Goal: Transaction & Acquisition: Purchase product/service

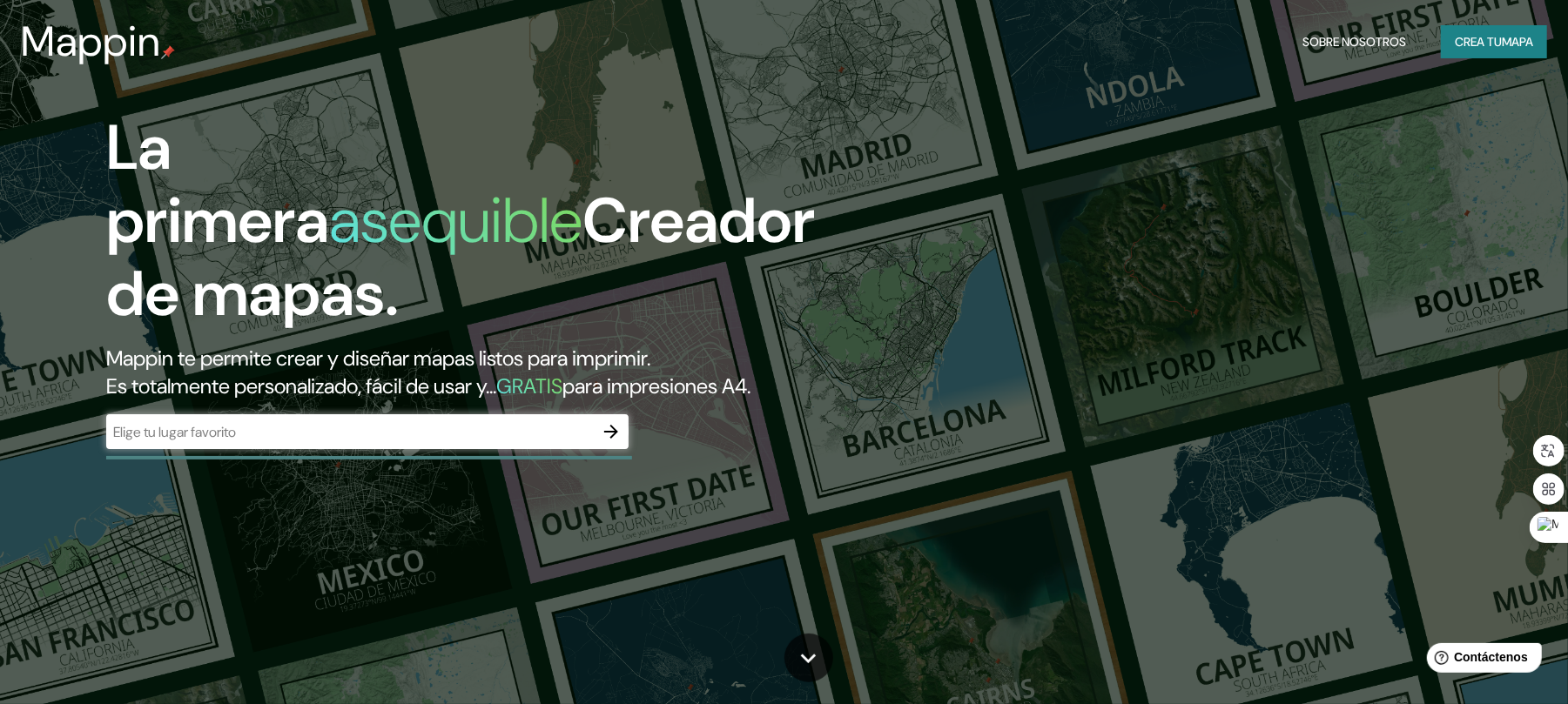
click at [293, 461] on div "La primera asequible Creador de mapas. Mappin te permite crear y diseñar mapas …" at bounding box center [784, 352] width 1568 height 704
click at [613, 421] on icon "button" at bounding box center [612, 432] width 21 height 21
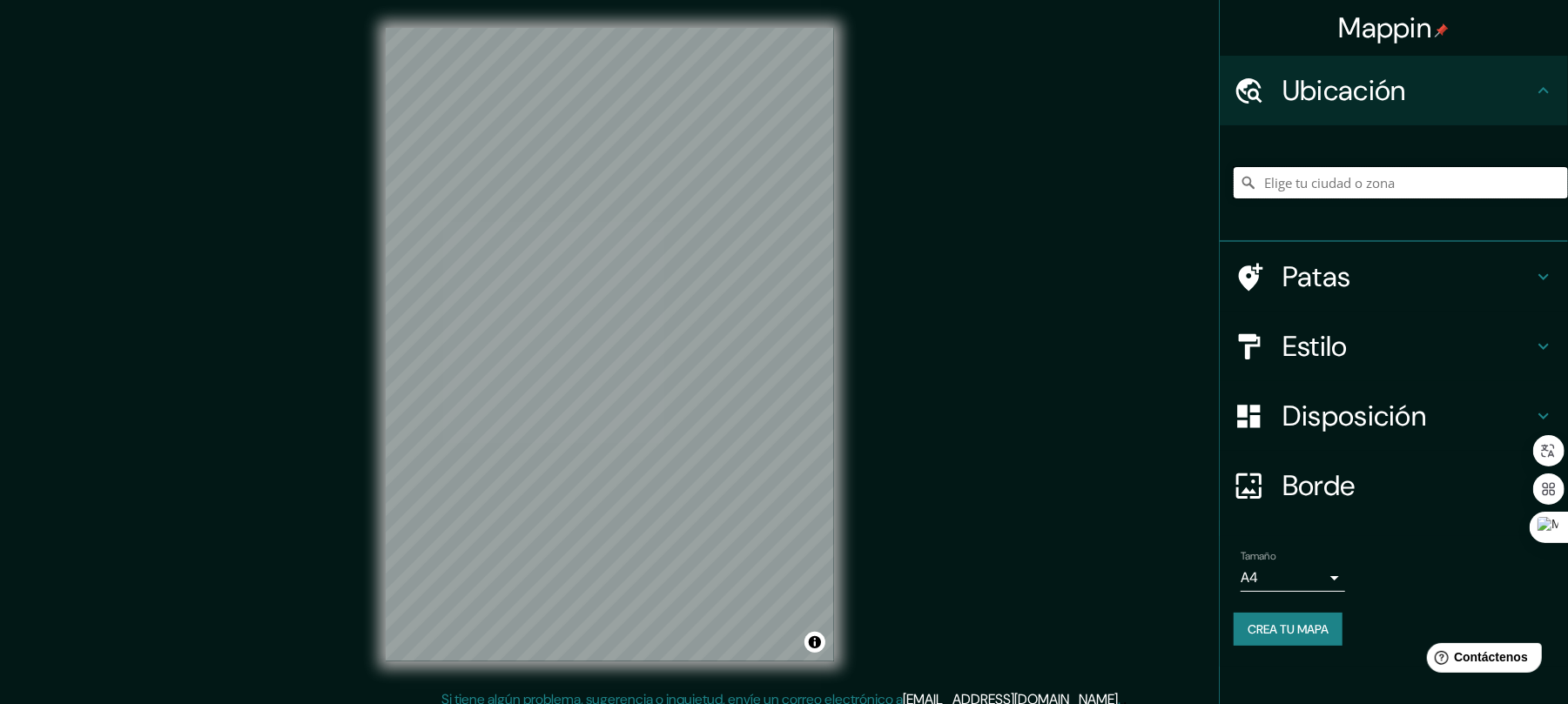
click at [1297, 171] on input "Elige tu ciudad o zona" at bounding box center [1401, 183] width 334 height 32
type input "m"
type input "ñ"
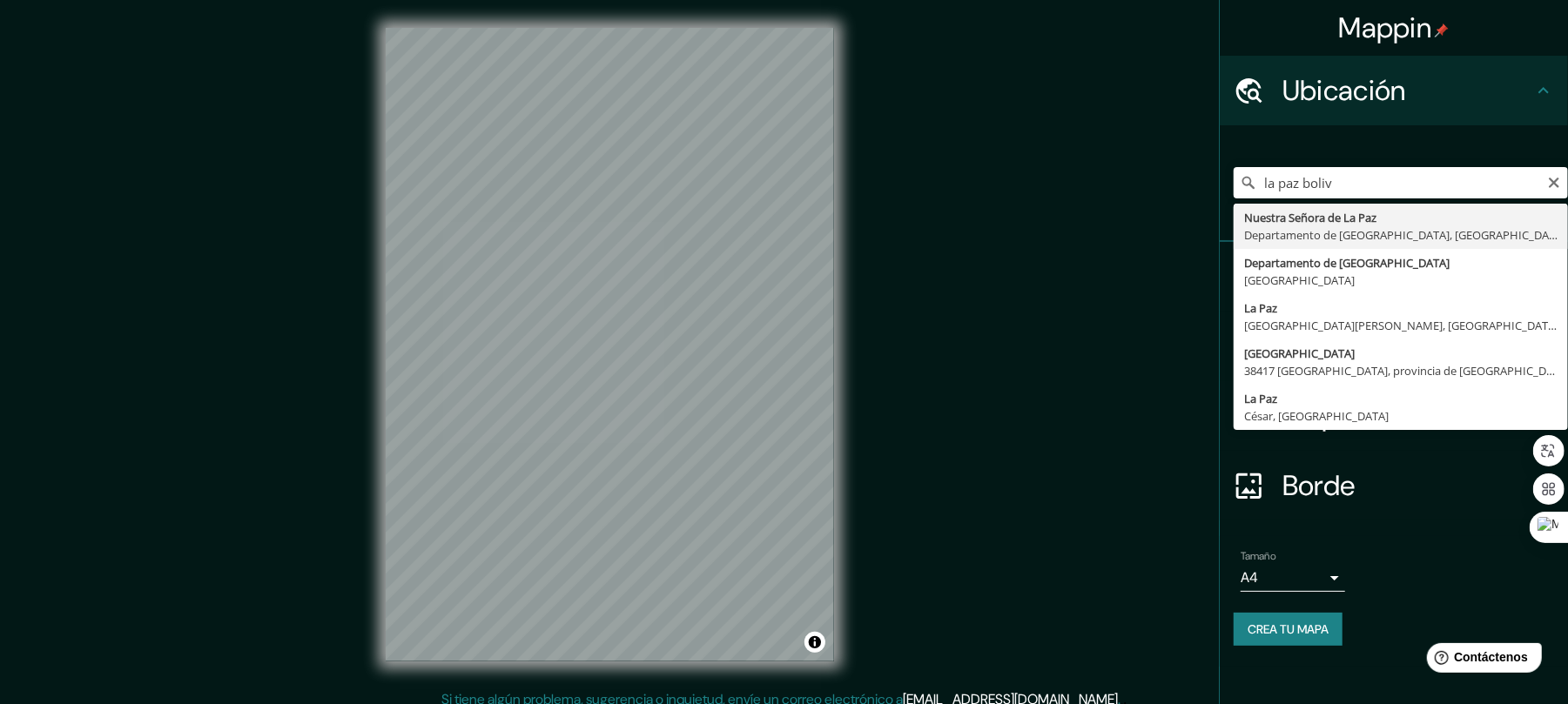
type input "[GEOGRAPHIC_DATA], [GEOGRAPHIC_DATA], [GEOGRAPHIC_DATA]"
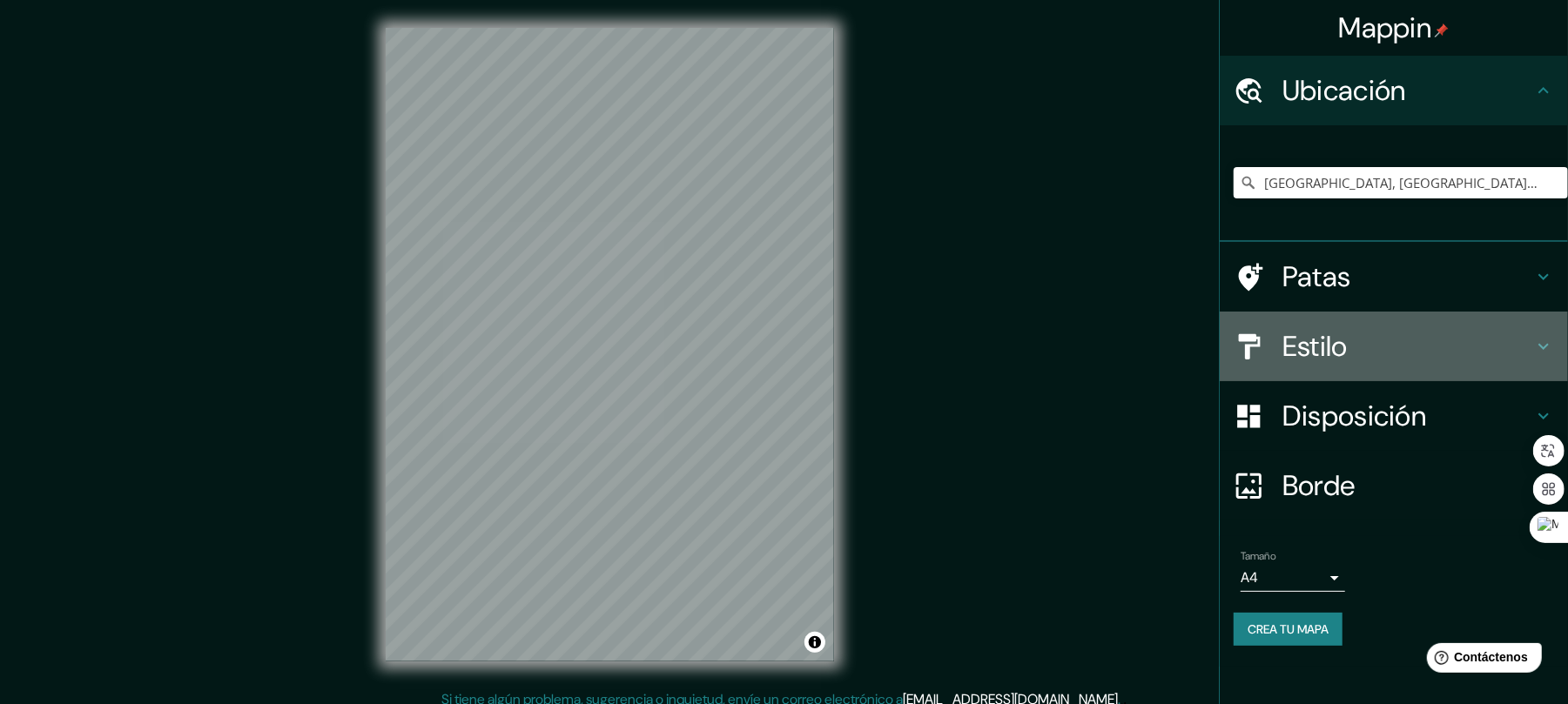
click at [1509, 359] on h4 "Estilo" at bounding box center [1408, 346] width 250 height 35
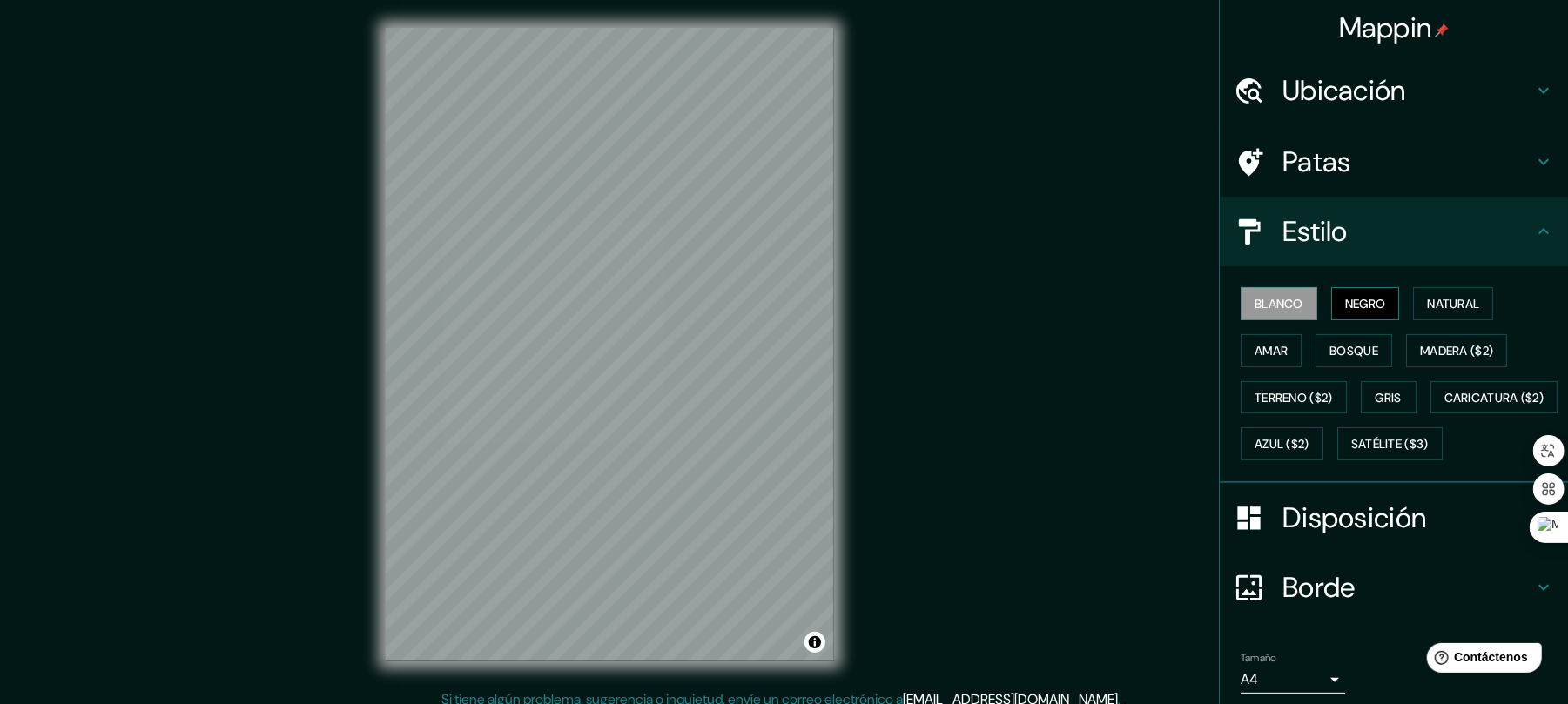
click at [1369, 312] on font "Negro" at bounding box center [1365, 304] width 41 height 23
click at [1268, 398] on font "Terreno ($2)" at bounding box center [1293, 397] width 78 height 16
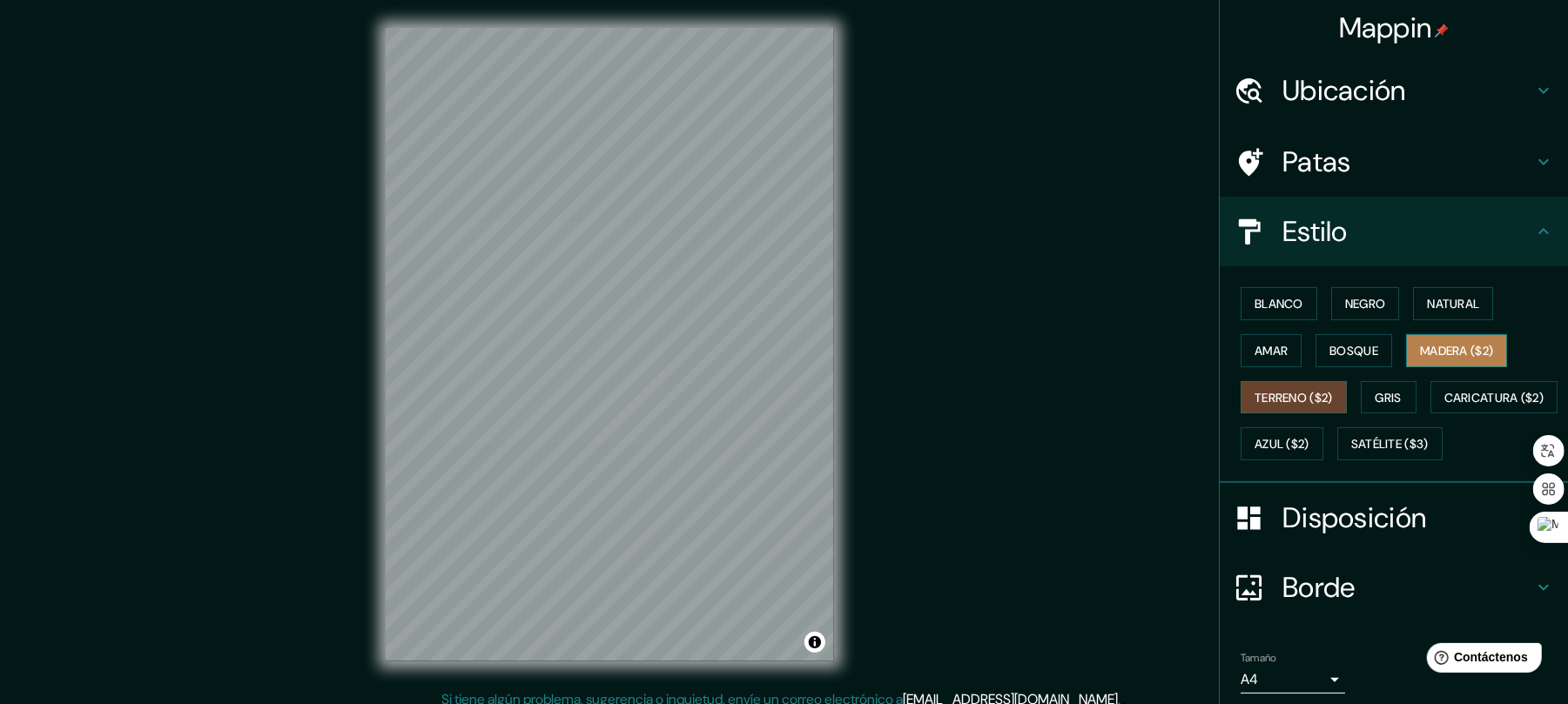
click at [1447, 343] on font "Madera ($2)" at bounding box center [1456, 351] width 73 height 16
click at [1378, 389] on font "Gris" at bounding box center [1389, 397] width 26 height 16
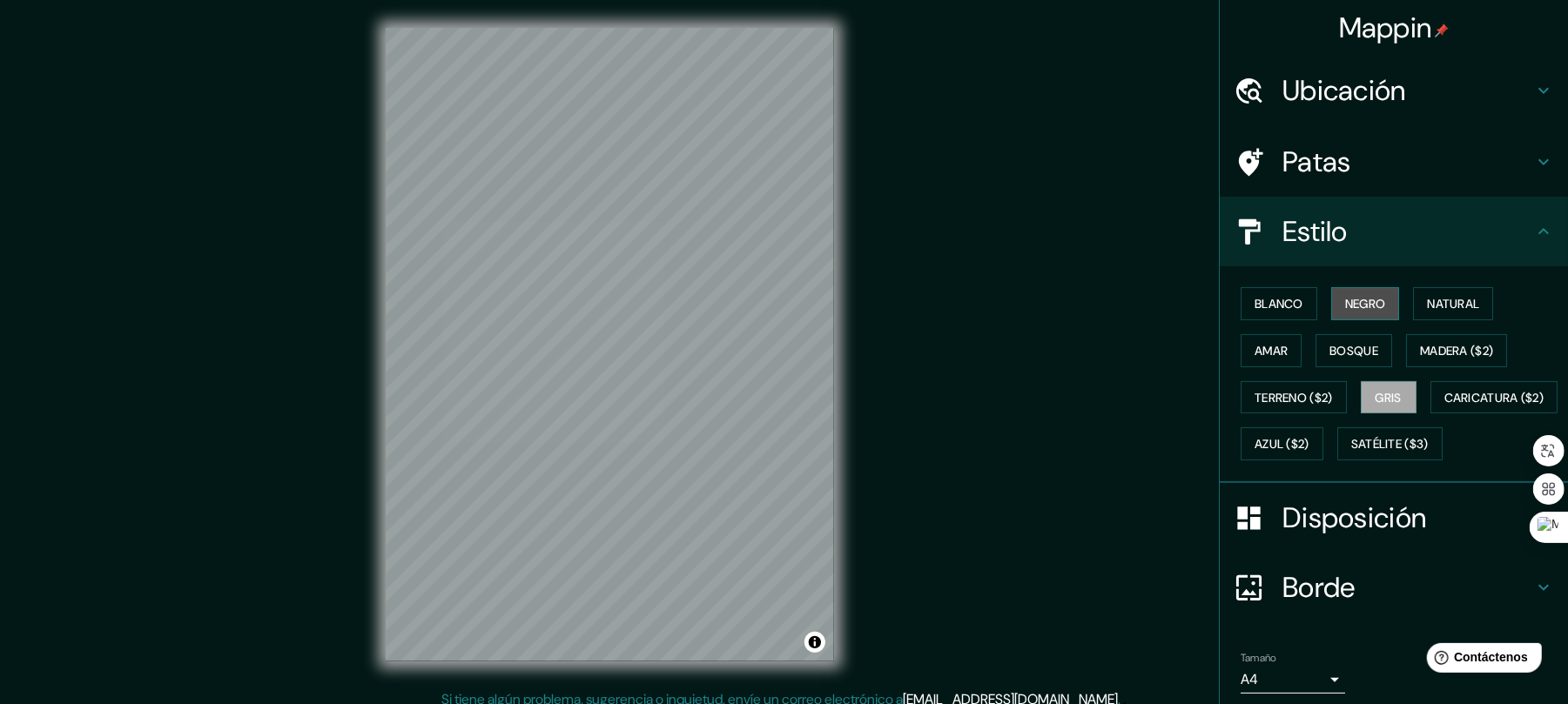
click at [1348, 307] on font "Negro" at bounding box center [1365, 304] width 41 height 16
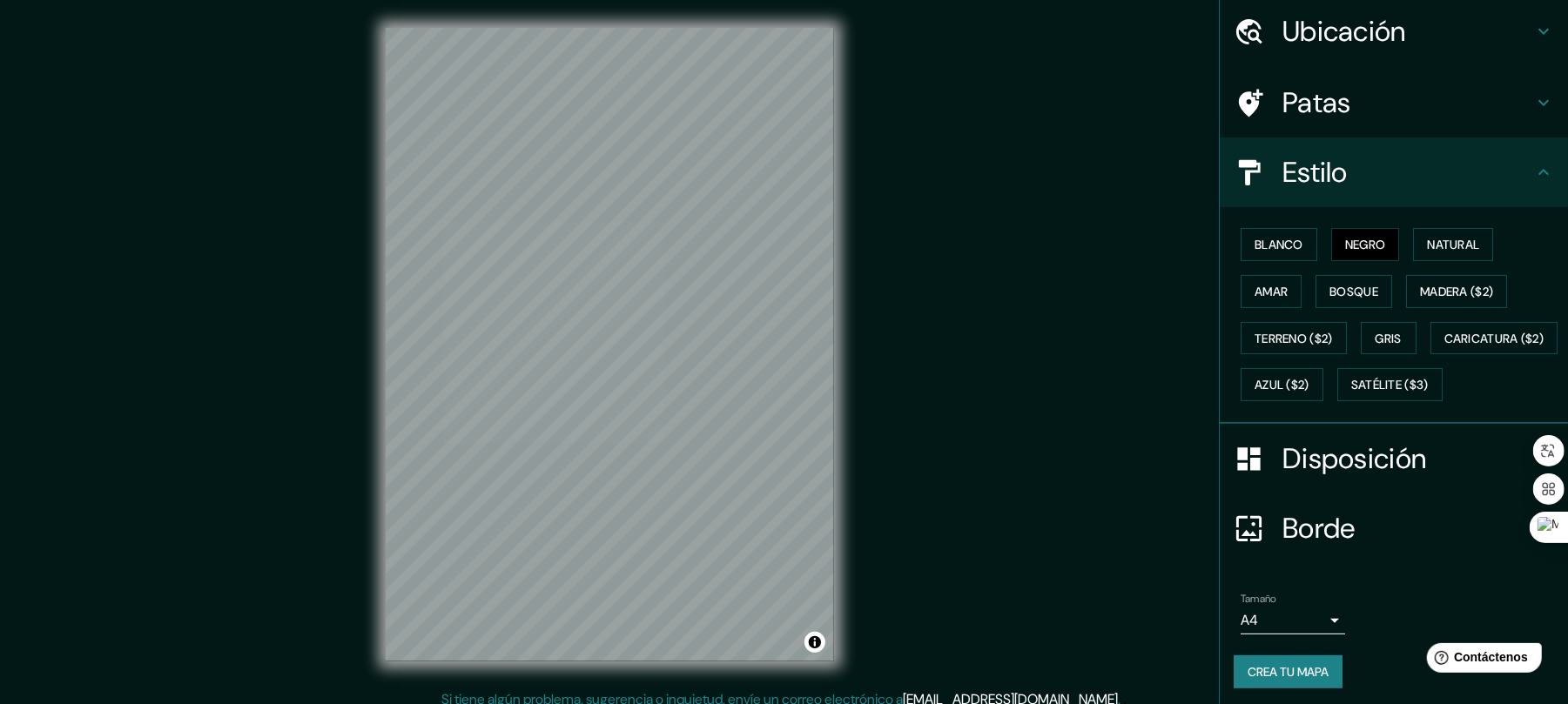
scroll to position [107, 0]
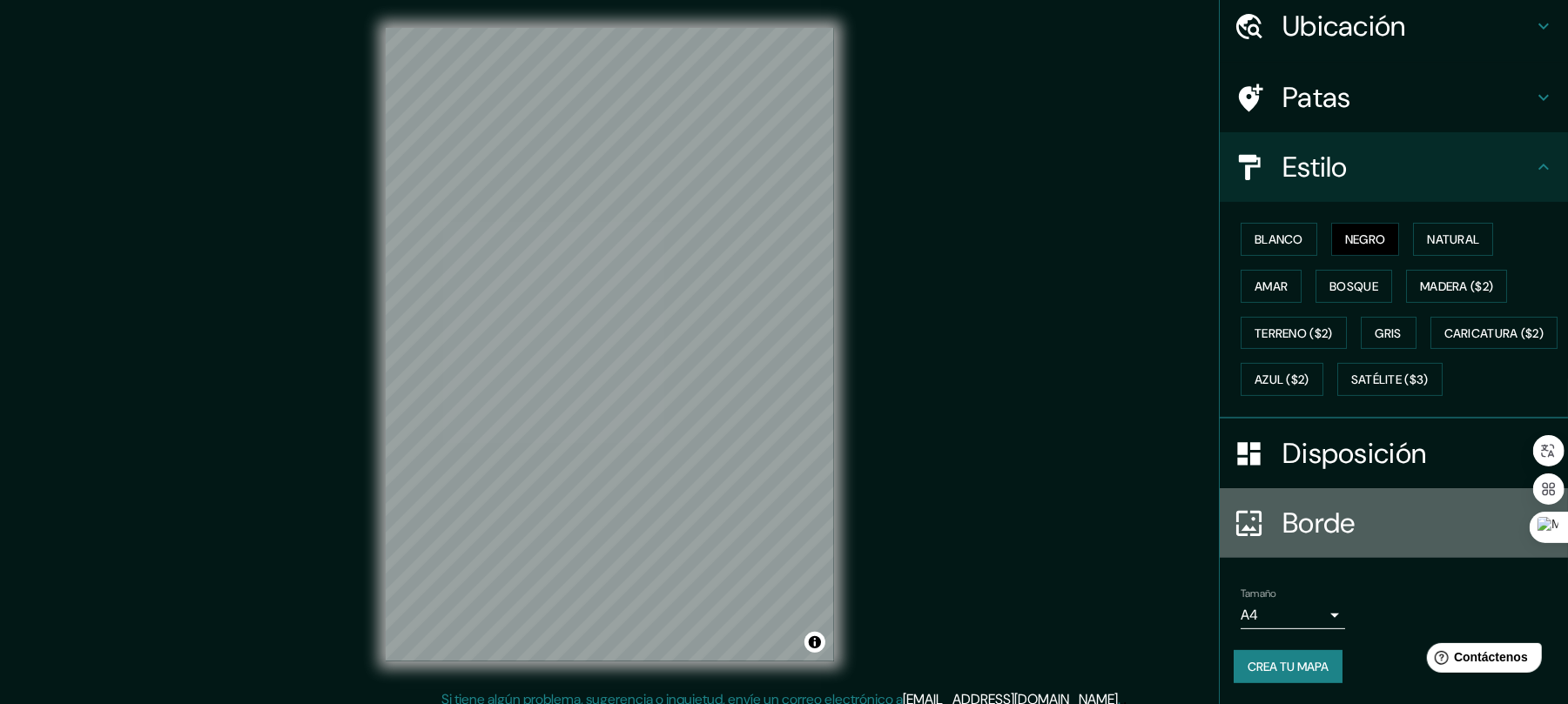
click at [1312, 521] on font "Borde" at bounding box center [1319, 522] width 73 height 36
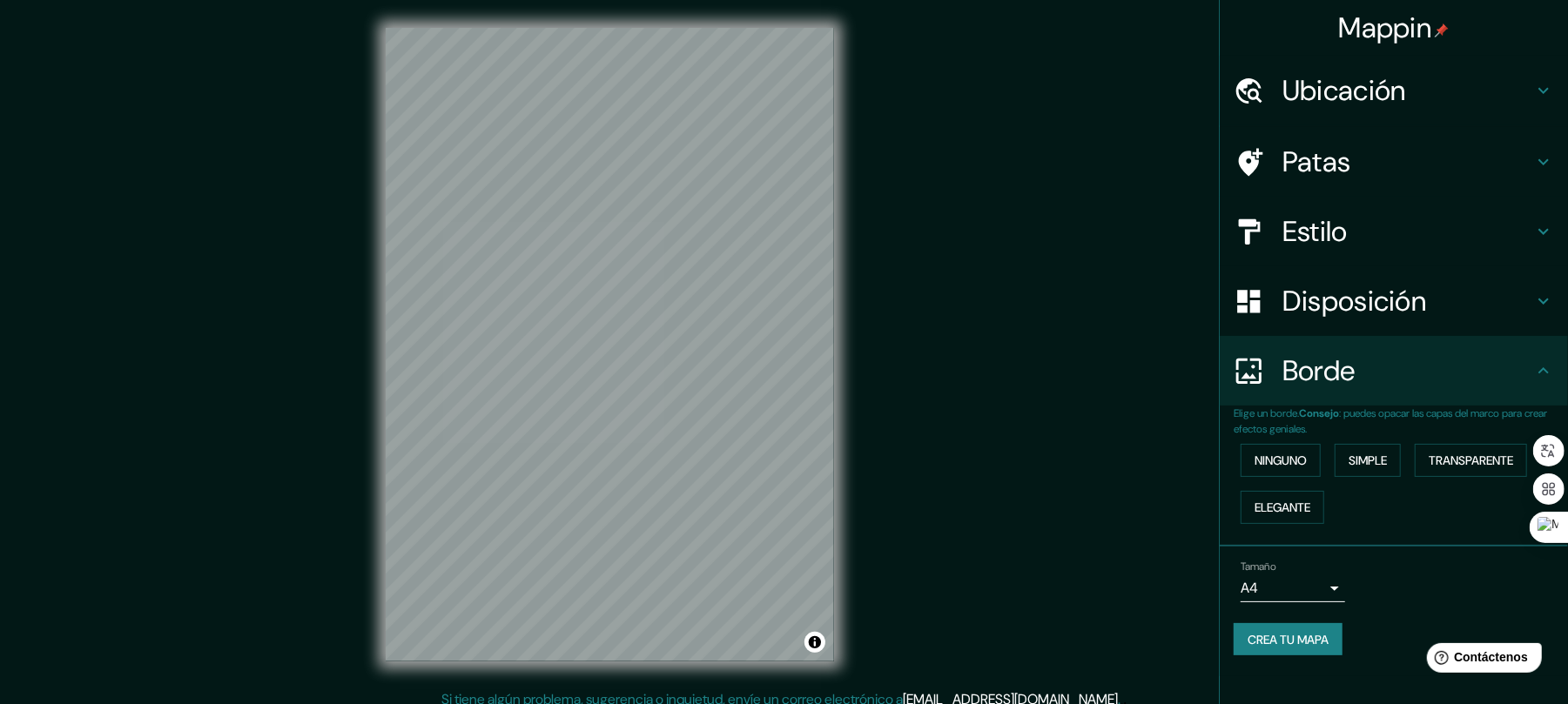
scroll to position [0, 0]
click at [1377, 458] on font "Simple" at bounding box center [1367, 461] width 38 height 16
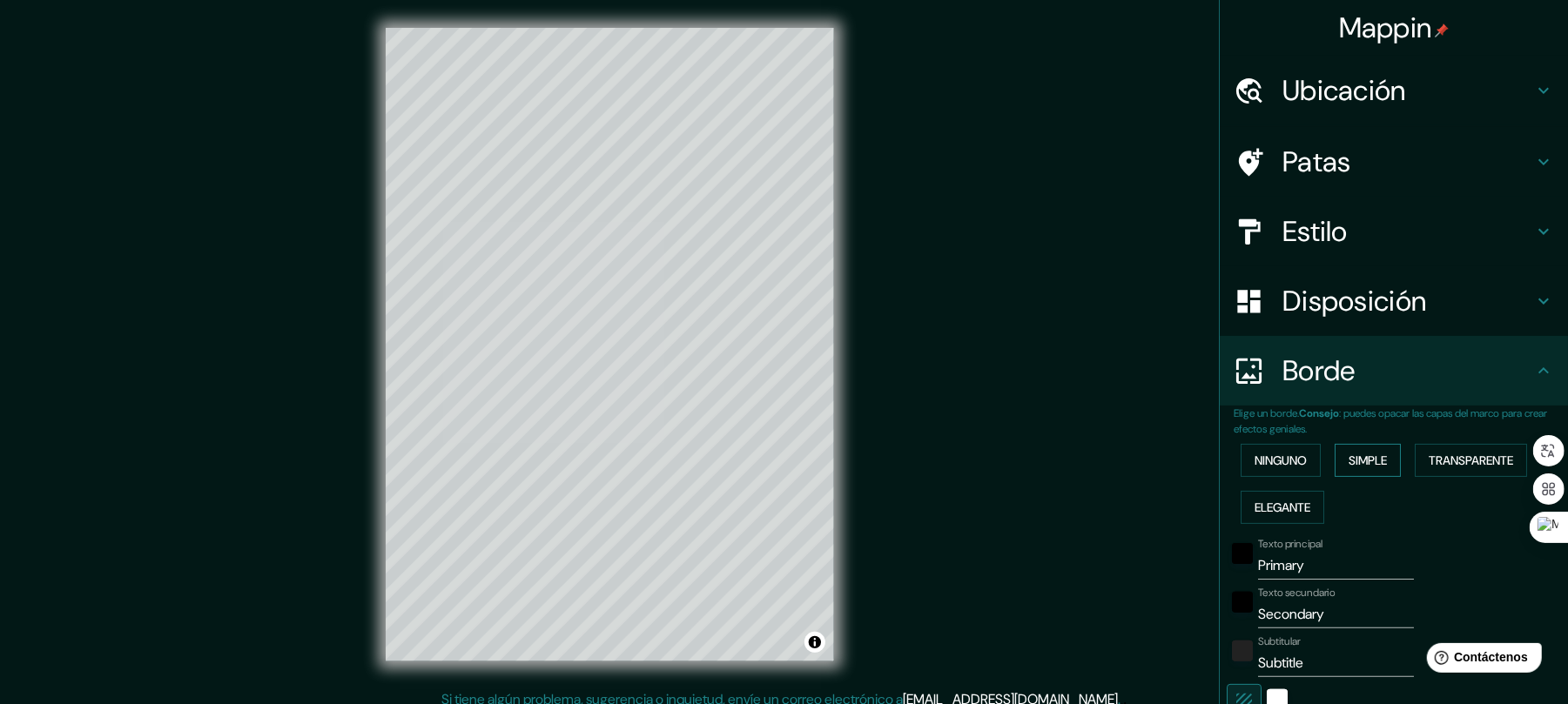
click at [1377, 458] on font "Simple" at bounding box center [1367, 461] width 38 height 16
type input "41"
click at [1289, 453] on font "Ninguno" at bounding box center [1280, 461] width 52 height 16
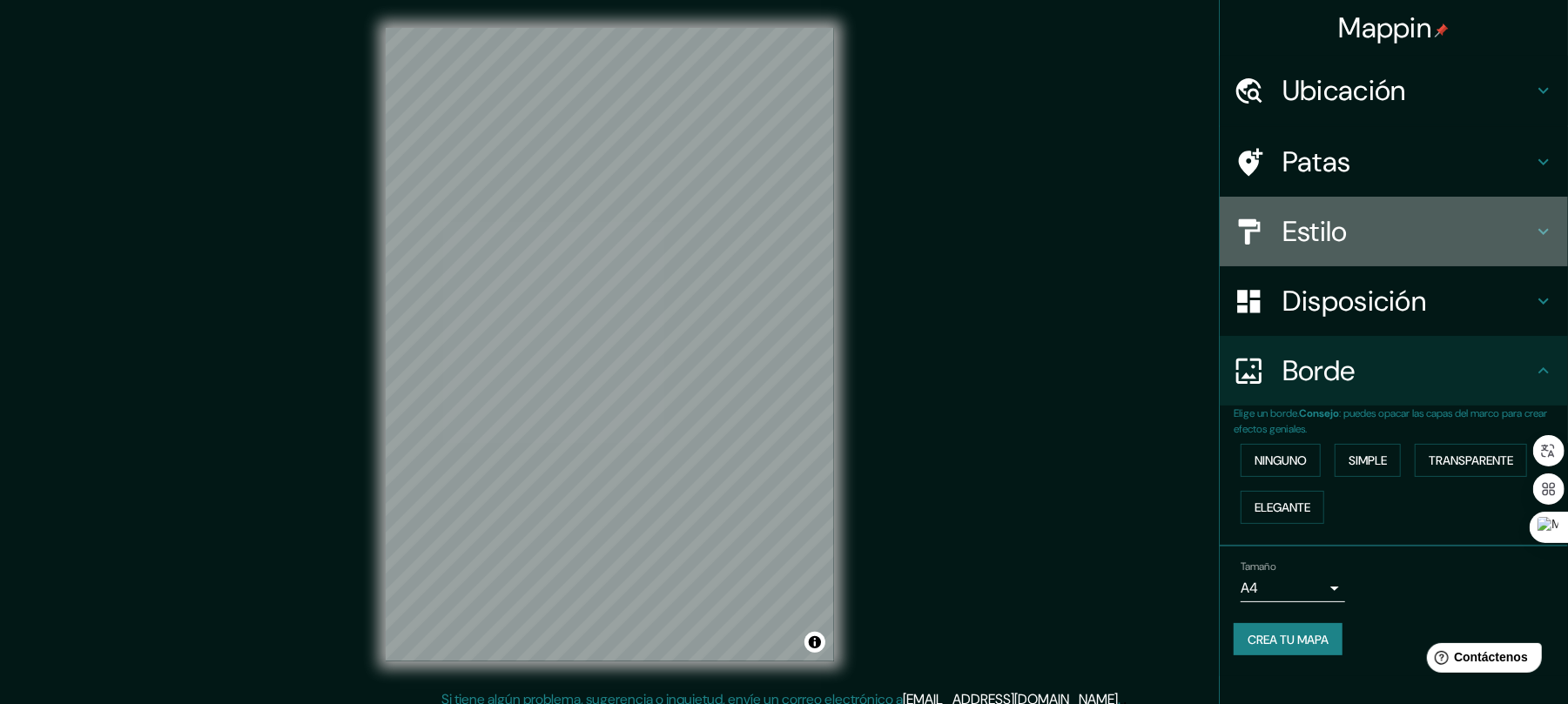
click at [1321, 230] on font "Estilo" at bounding box center [1315, 231] width 65 height 36
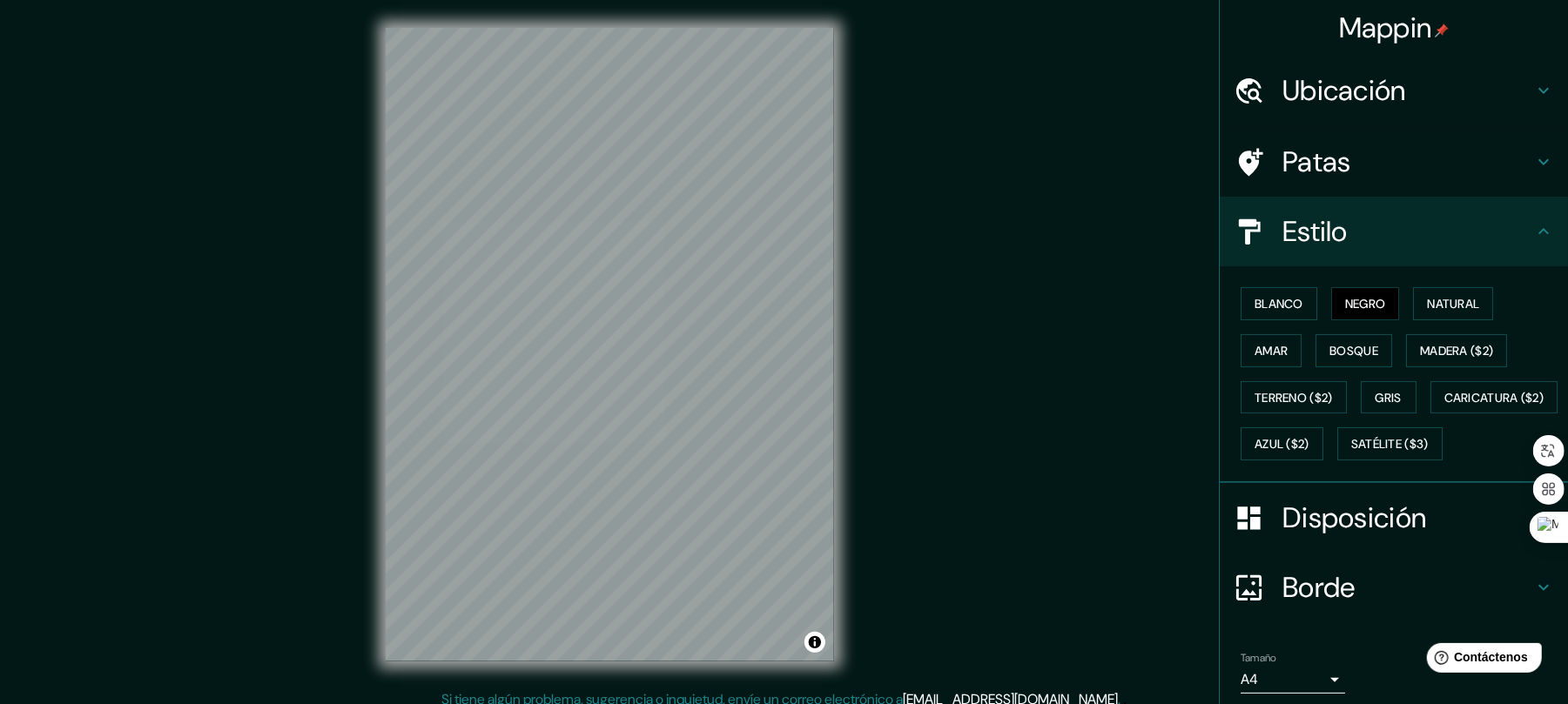
click at [1292, 146] on font "Patas" at bounding box center [1317, 161] width 69 height 36
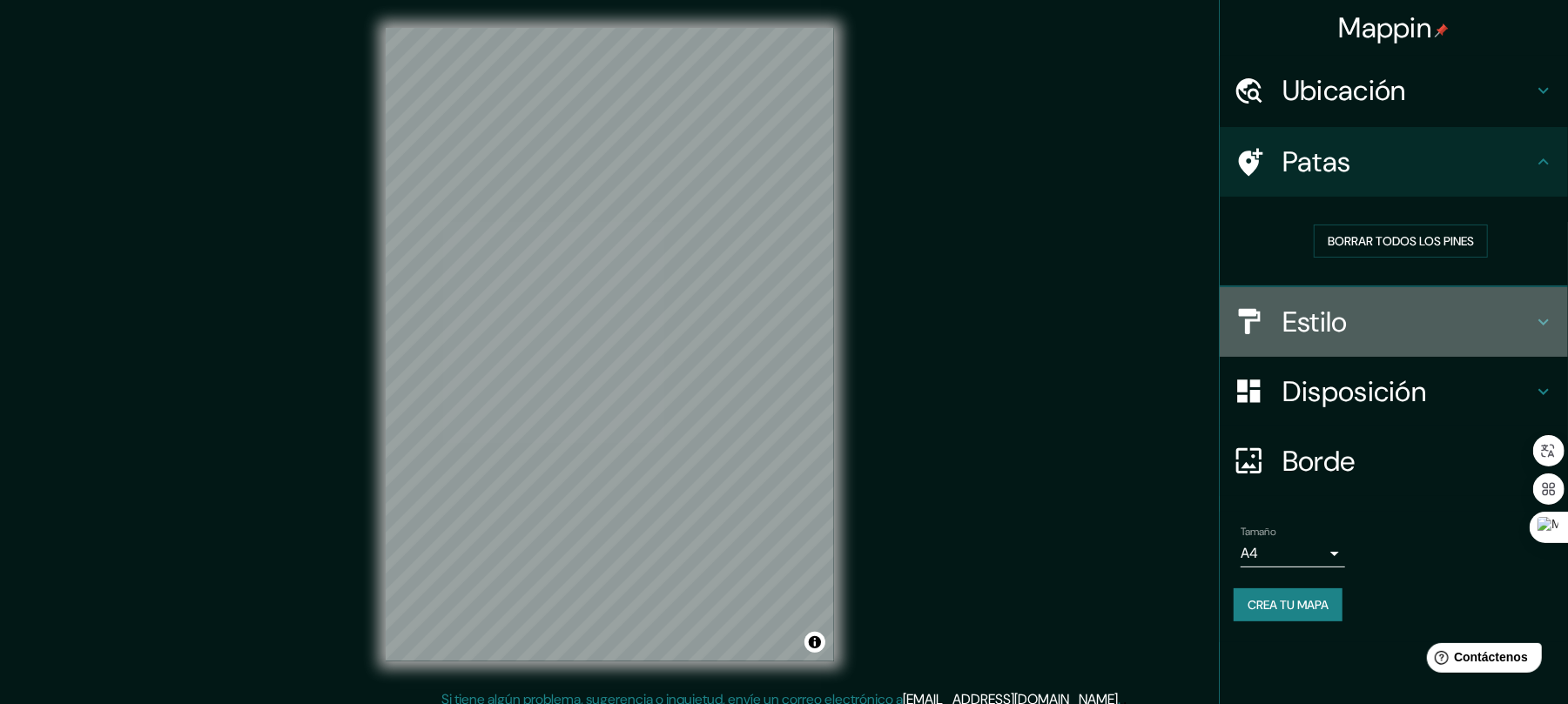
click at [1324, 315] on font "Estilo" at bounding box center [1315, 322] width 65 height 36
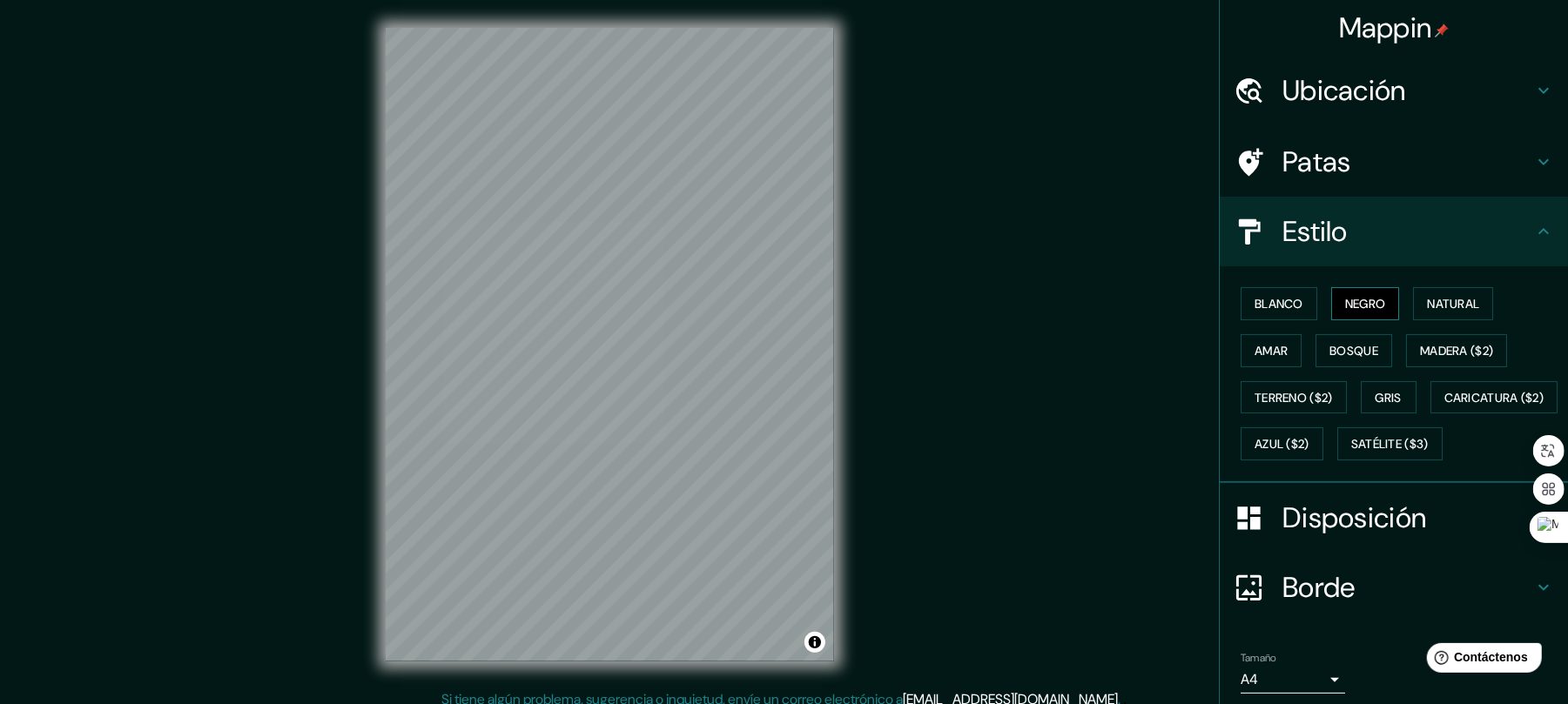
click at [1355, 305] on font "Negro" at bounding box center [1365, 304] width 41 height 16
click at [1427, 301] on font "Natural" at bounding box center [1453, 304] width 52 height 16
click at [1266, 337] on button "Amar" at bounding box center [1270, 351] width 61 height 33
click at [1267, 298] on font "Blanco" at bounding box center [1278, 304] width 48 height 16
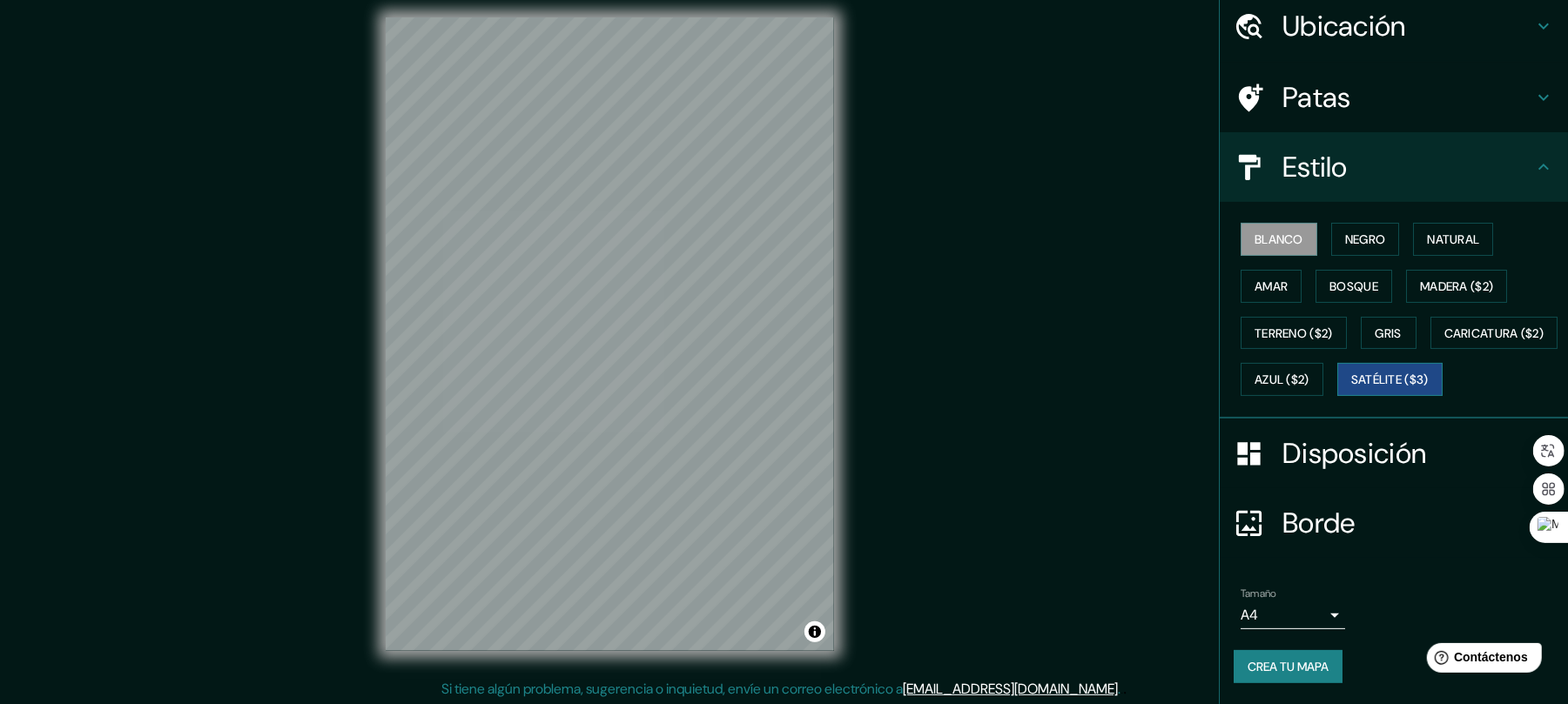
scroll to position [12, 0]
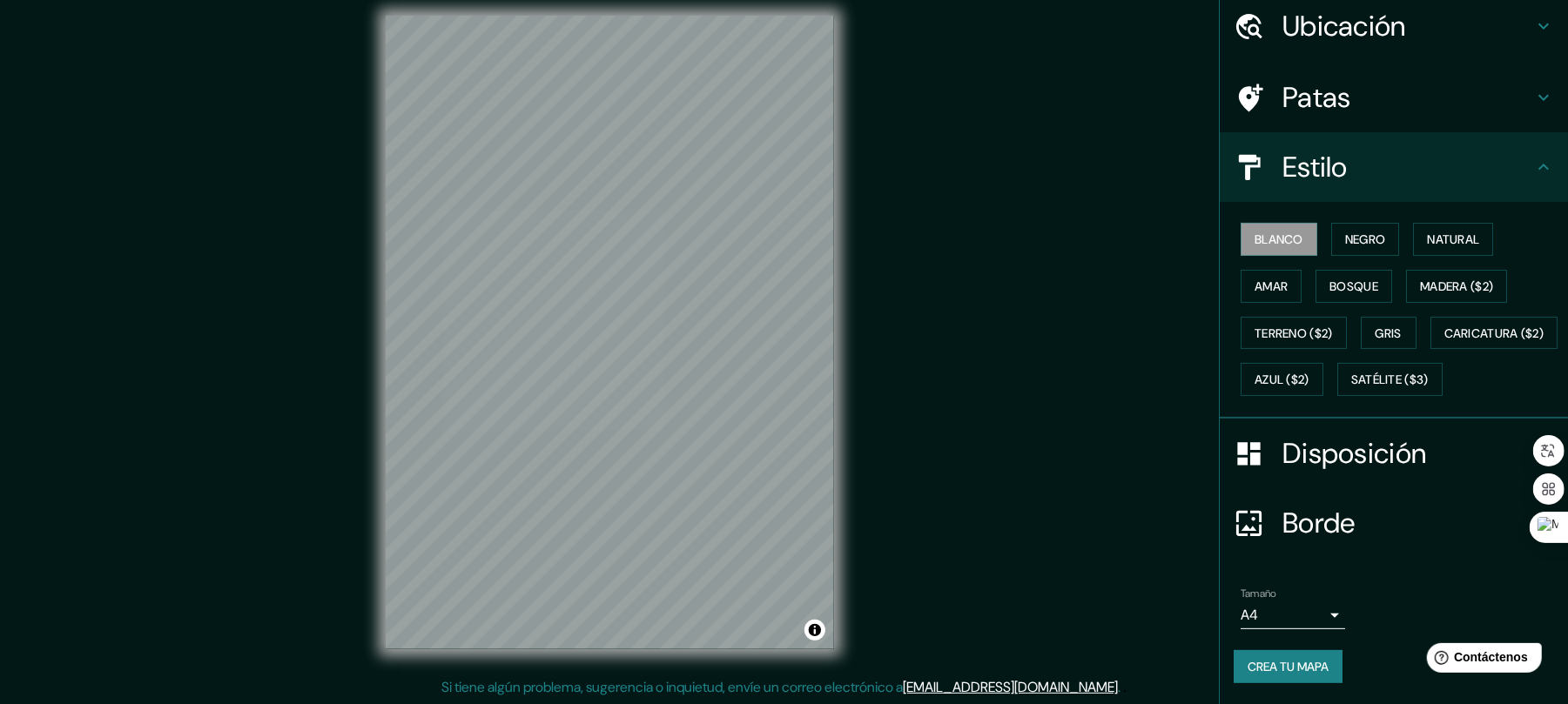
click at [1311, 618] on body "Mappin Ubicación [GEOGRAPHIC_DATA], [GEOGRAPHIC_DATA], [GEOGRAPHIC_DATA] Patas …" at bounding box center [784, 339] width 1568 height 704
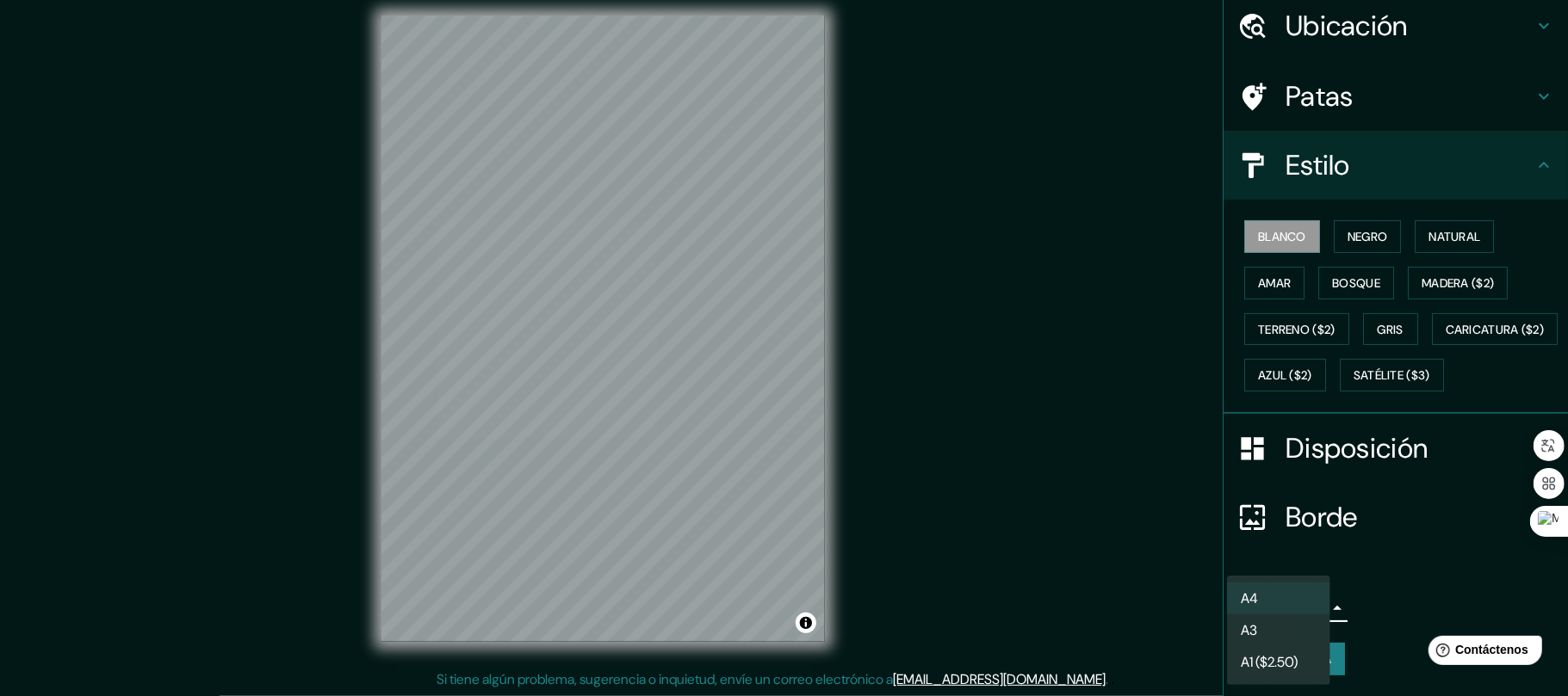
click at [1274, 634] on li "A3" at bounding box center [1278, 630] width 104 height 32
type input "a4"
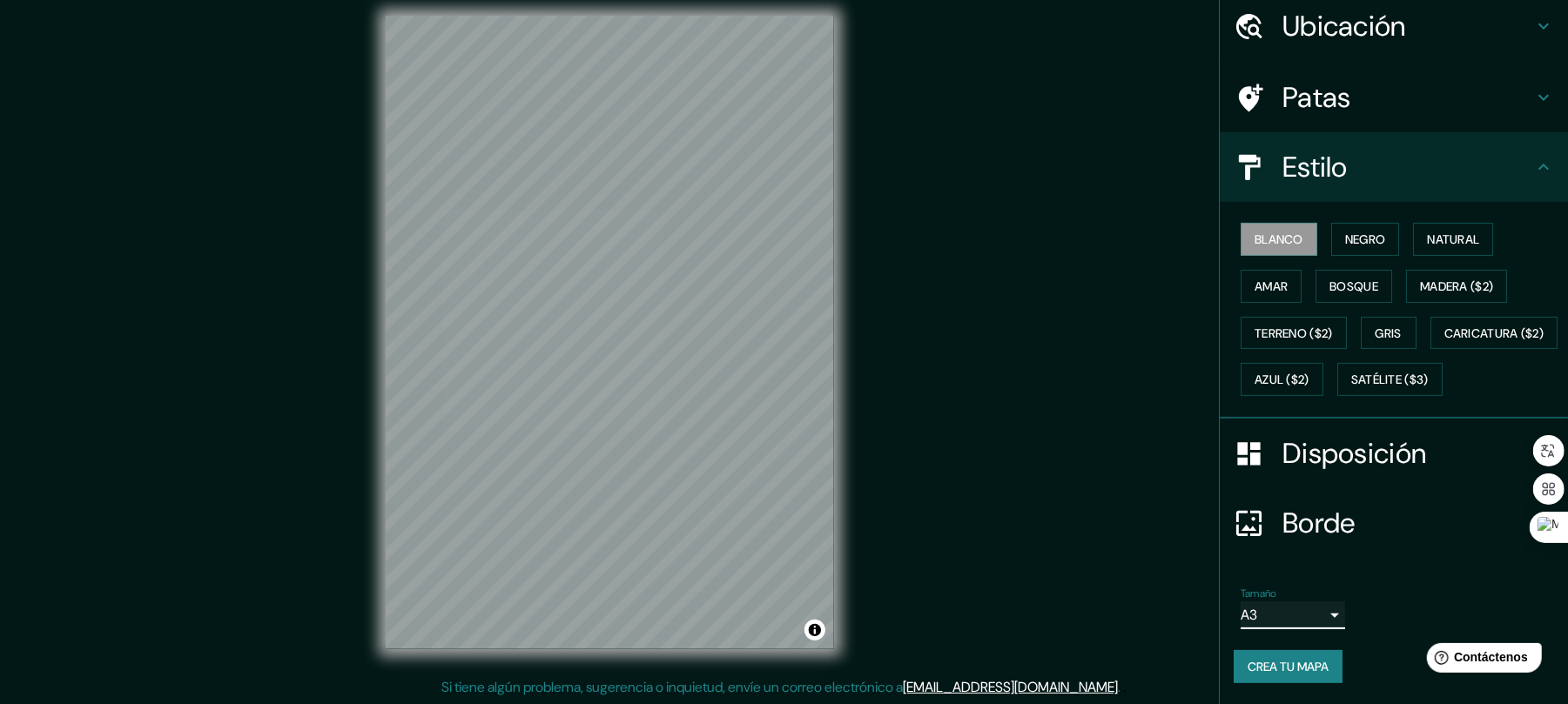
scroll to position [0, 0]
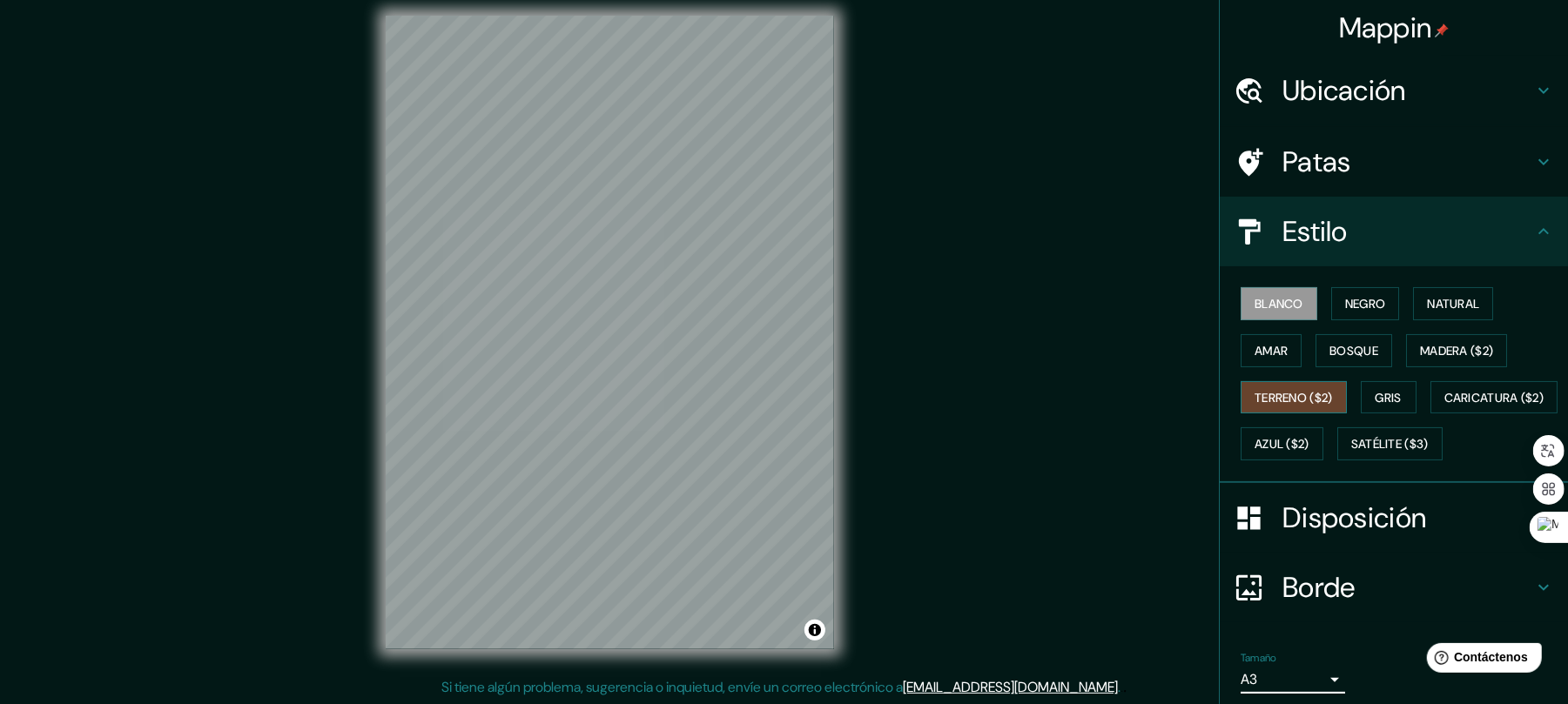
click at [1254, 389] on font "Terreno ($2)" at bounding box center [1293, 397] width 78 height 16
click at [1346, 303] on font "Negro" at bounding box center [1365, 304] width 41 height 16
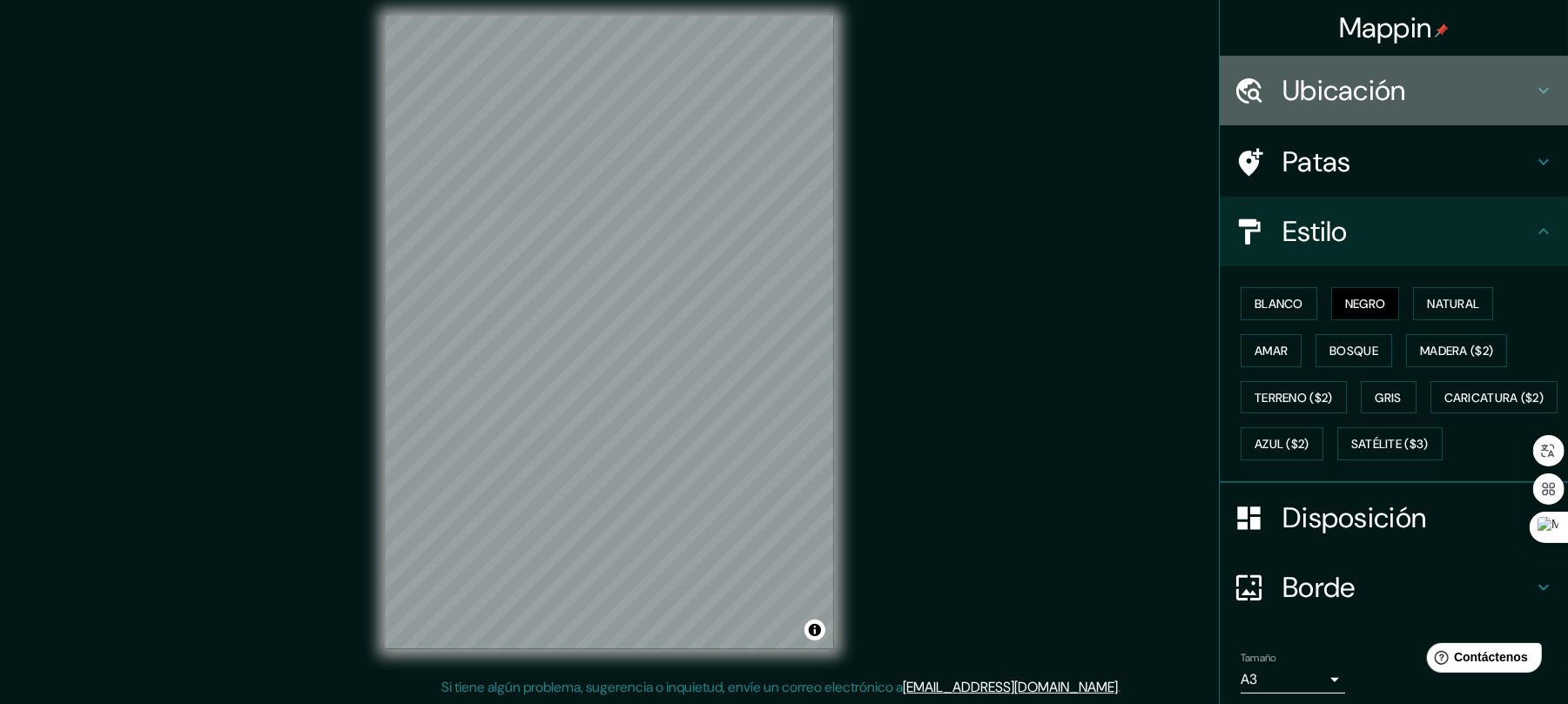
click at [1533, 85] on icon at bounding box center [1543, 91] width 21 height 21
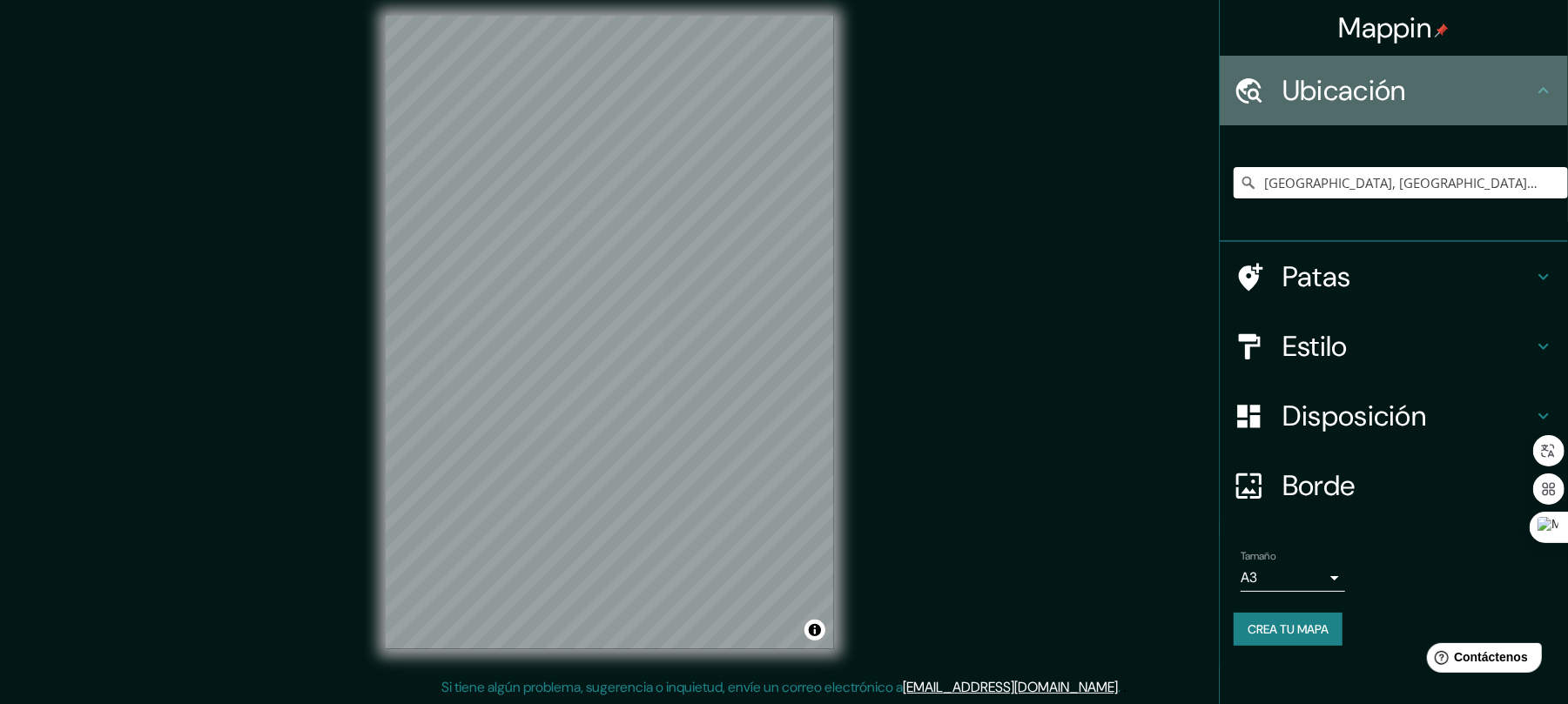
click at [1520, 85] on h4 "Ubicación" at bounding box center [1408, 91] width 250 height 35
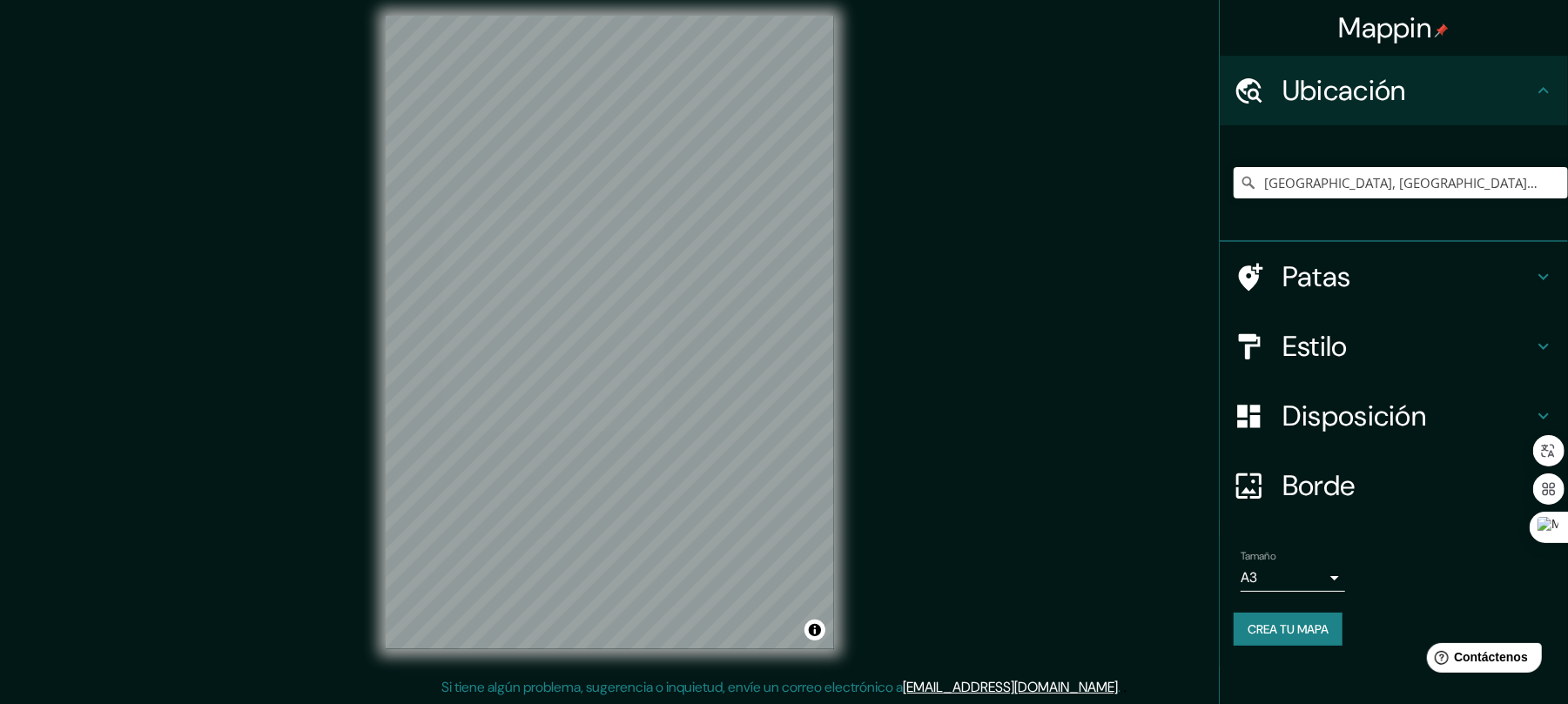
click at [1544, 94] on icon at bounding box center [1543, 91] width 21 height 21
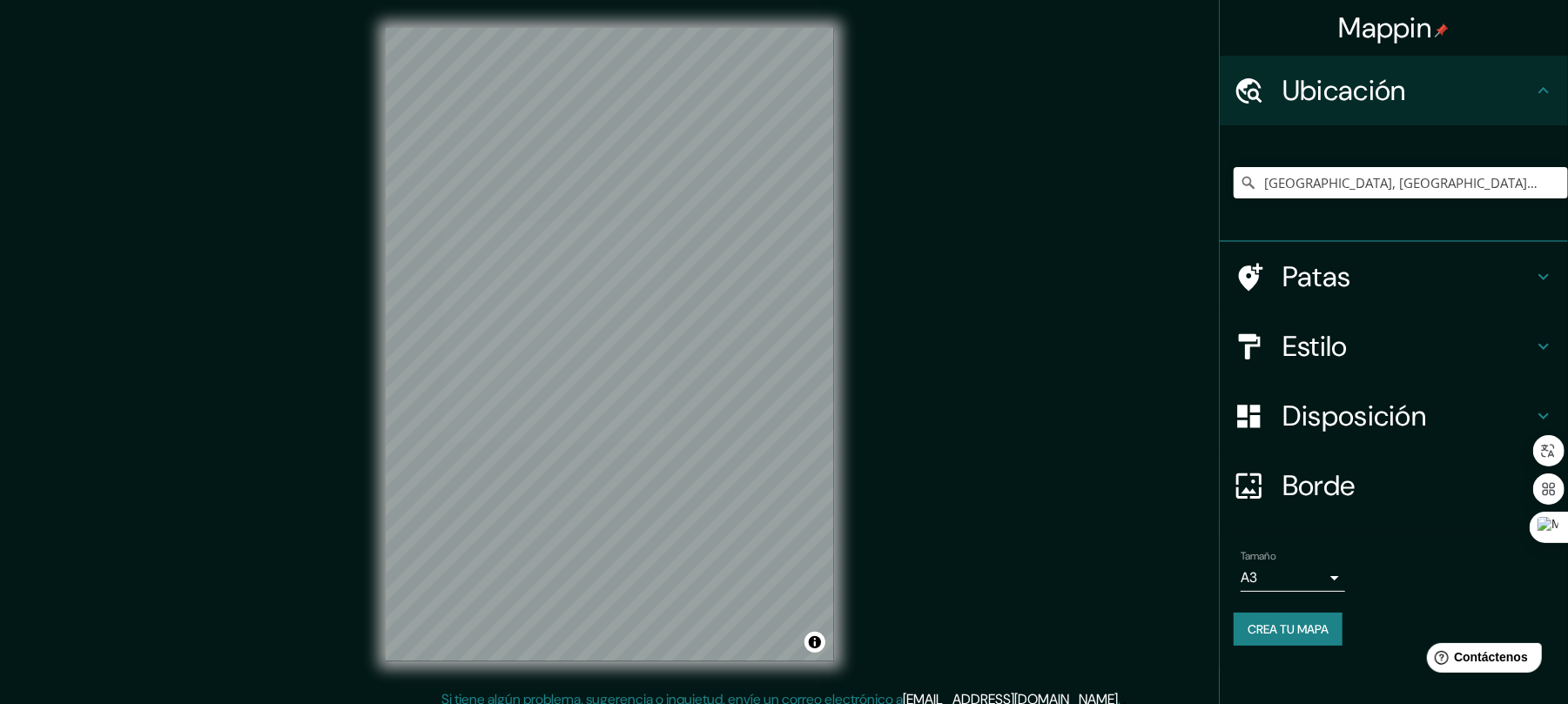
click at [1480, 400] on h4 "Disposición" at bounding box center [1408, 416] width 250 height 35
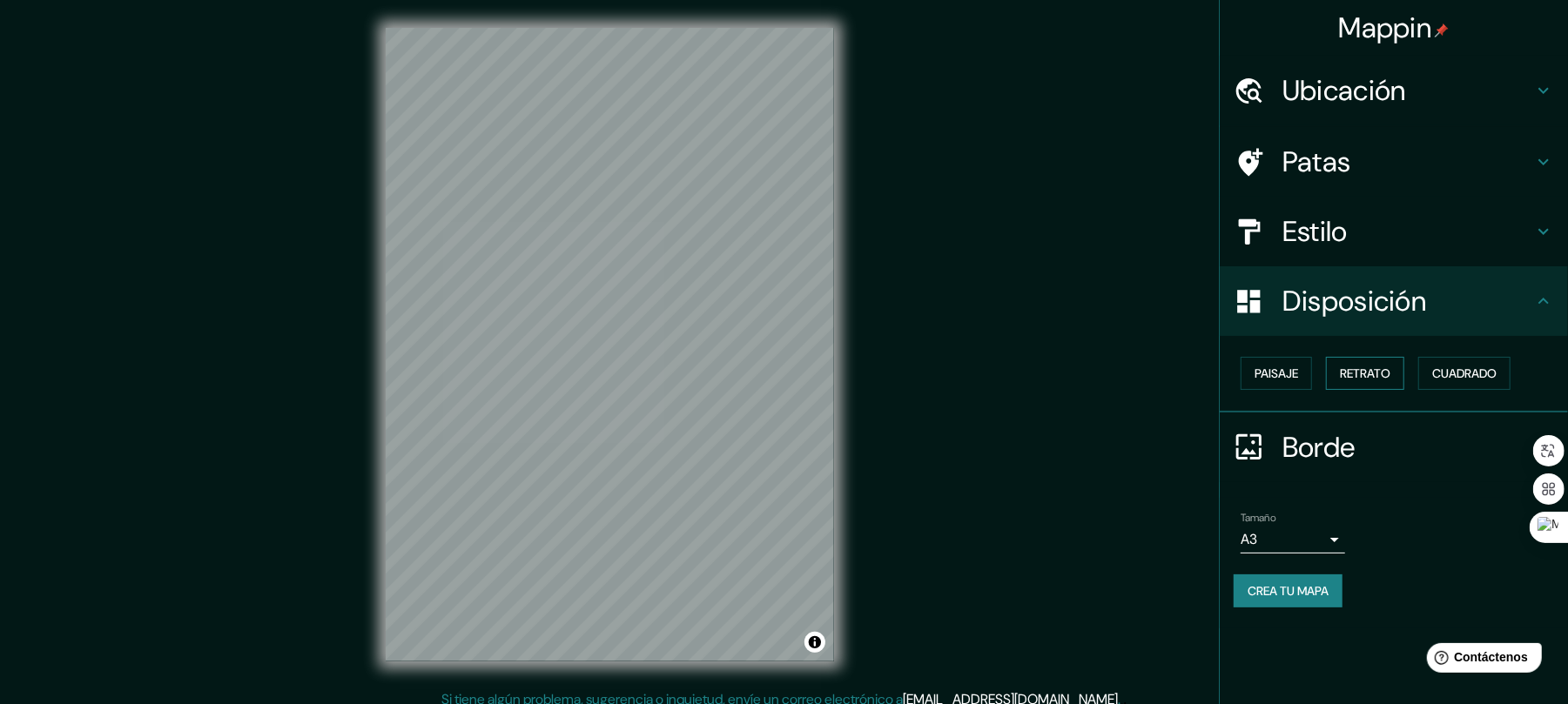
click at [1344, 373] on font "Retrato" at bounding box center [1364, 374] width 50 height 16
click at [1278, 366] on font "Paisaje" at bounding box center [1275, 374] width 43 height 16
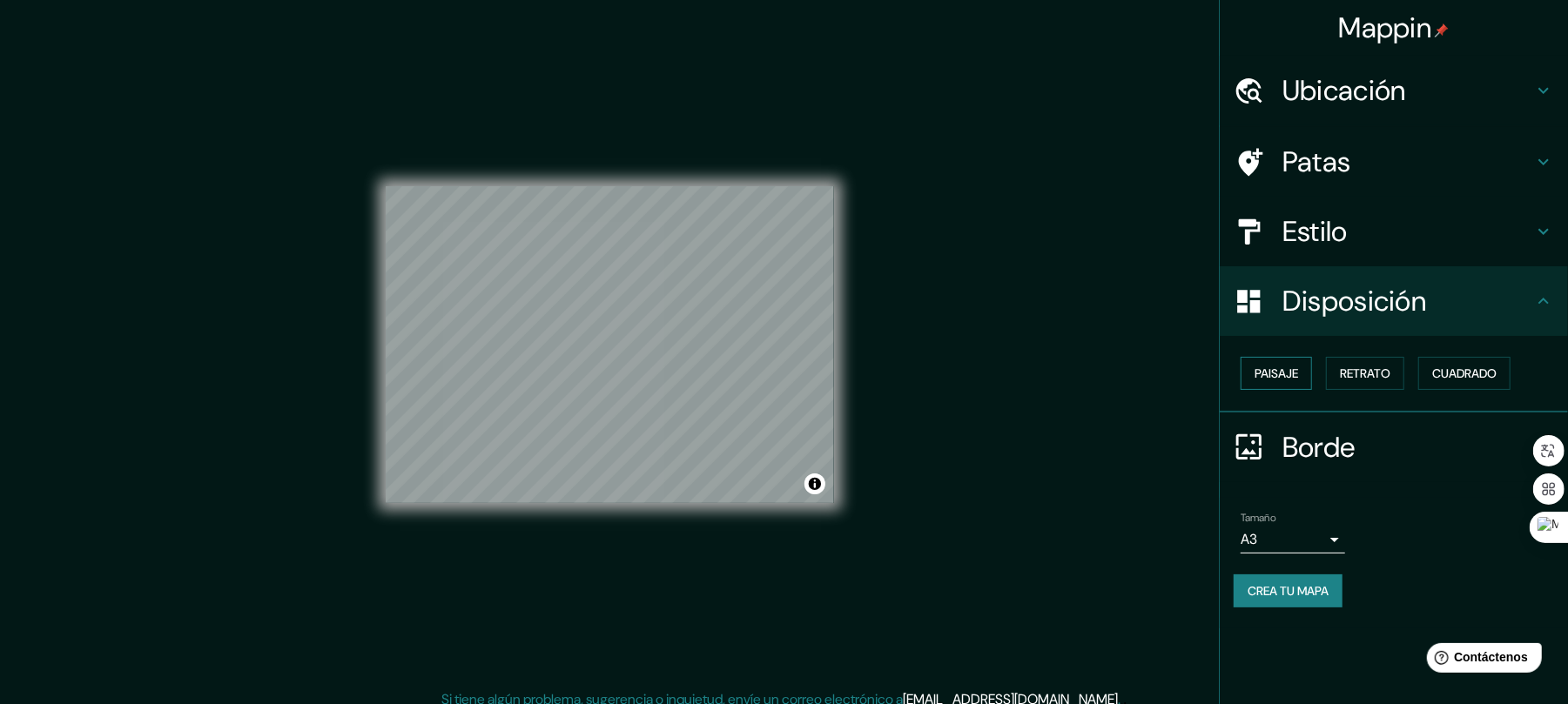
click at [1278, 366] on font "Paisaje" at bounding box center [1275, 374] width 43 height 16
click at [1414, 377] on div "Paisaje Retrato Cuadrado" at bounding box center [1401, 373] width 334 height 47
click at [1352, 377] on font "Retrato" at bounding box center [1364, 374] width 50 height 16
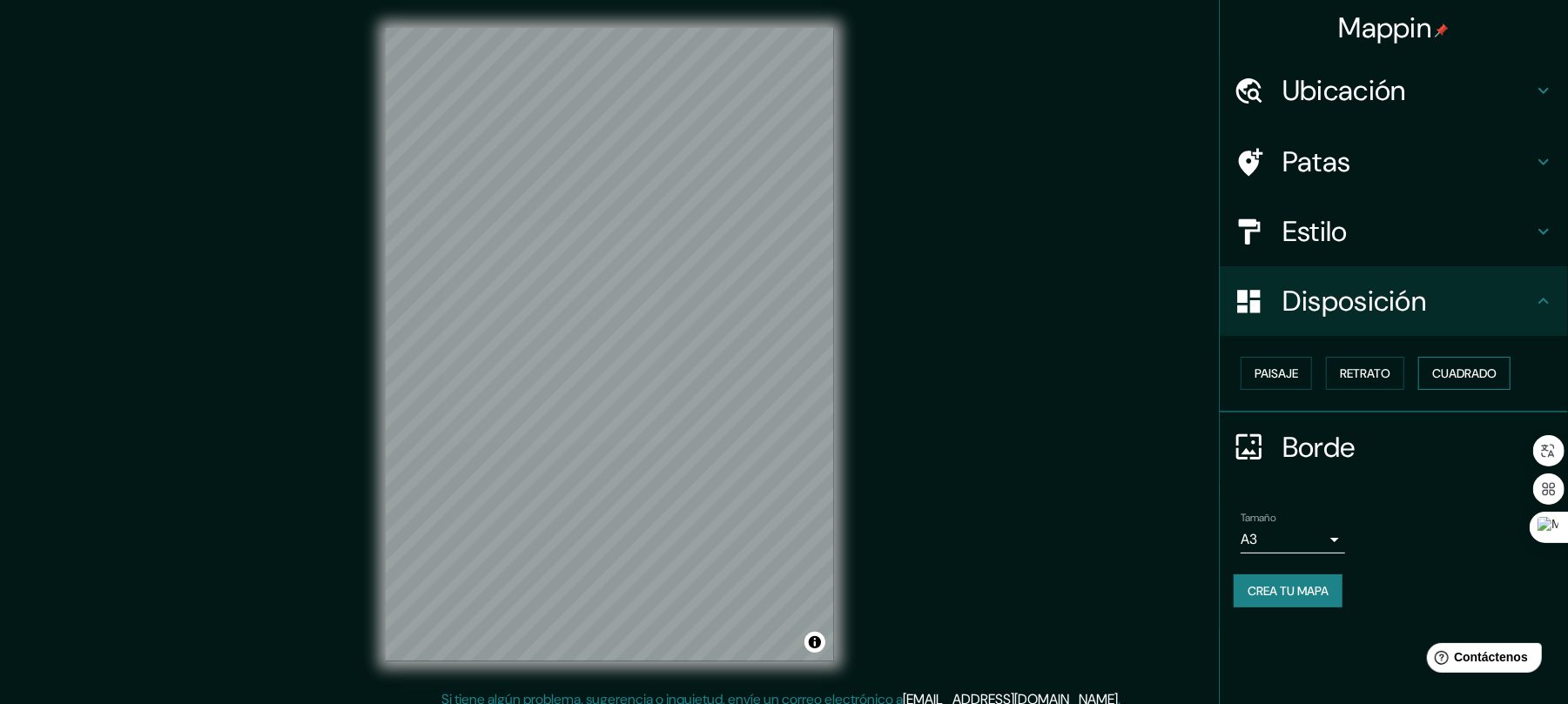
click at [1489, 374] on font "Cuadrado" at bounding box center [1464, 374] width 64 height 16
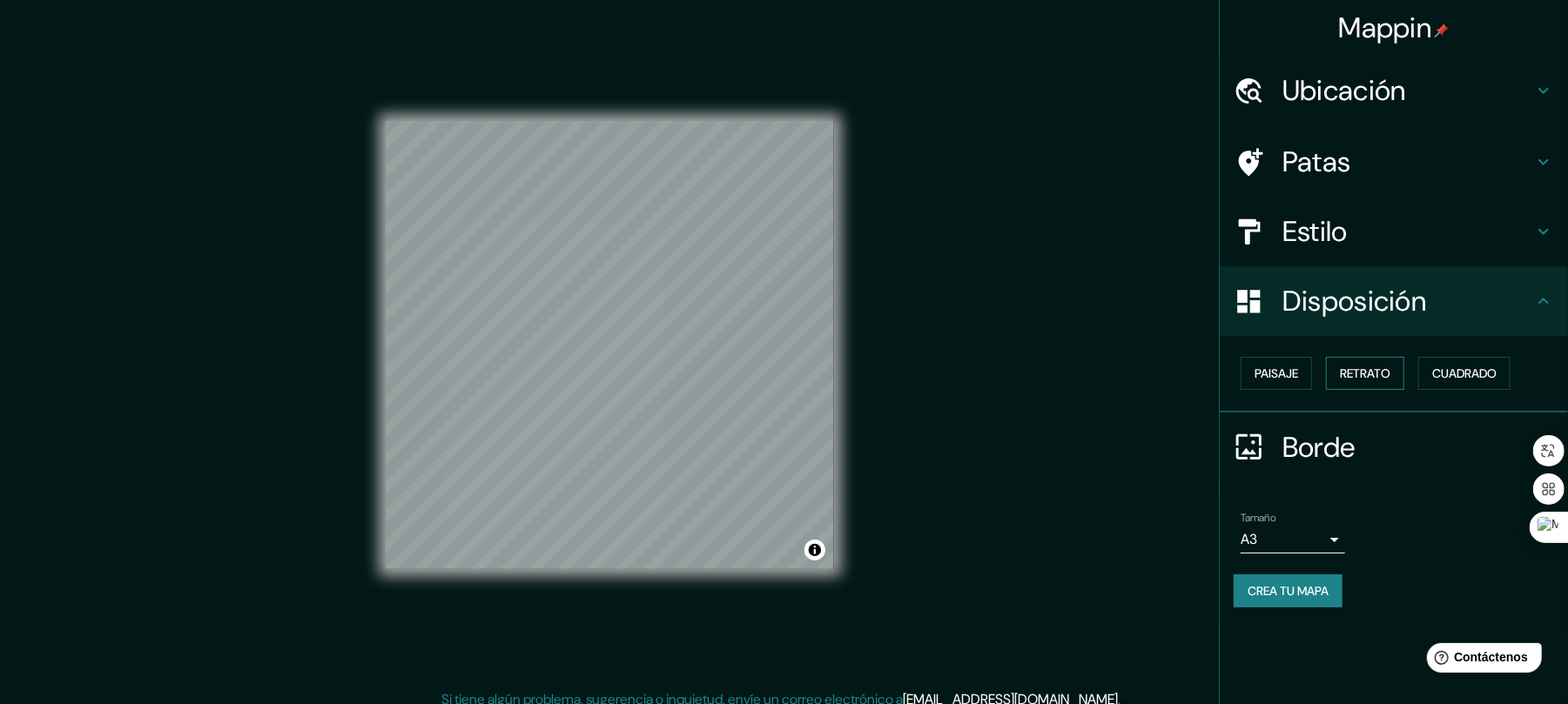
click at [1369, 367] on font "Retrato" at bounding box center [1364, 374] width 50 height 16
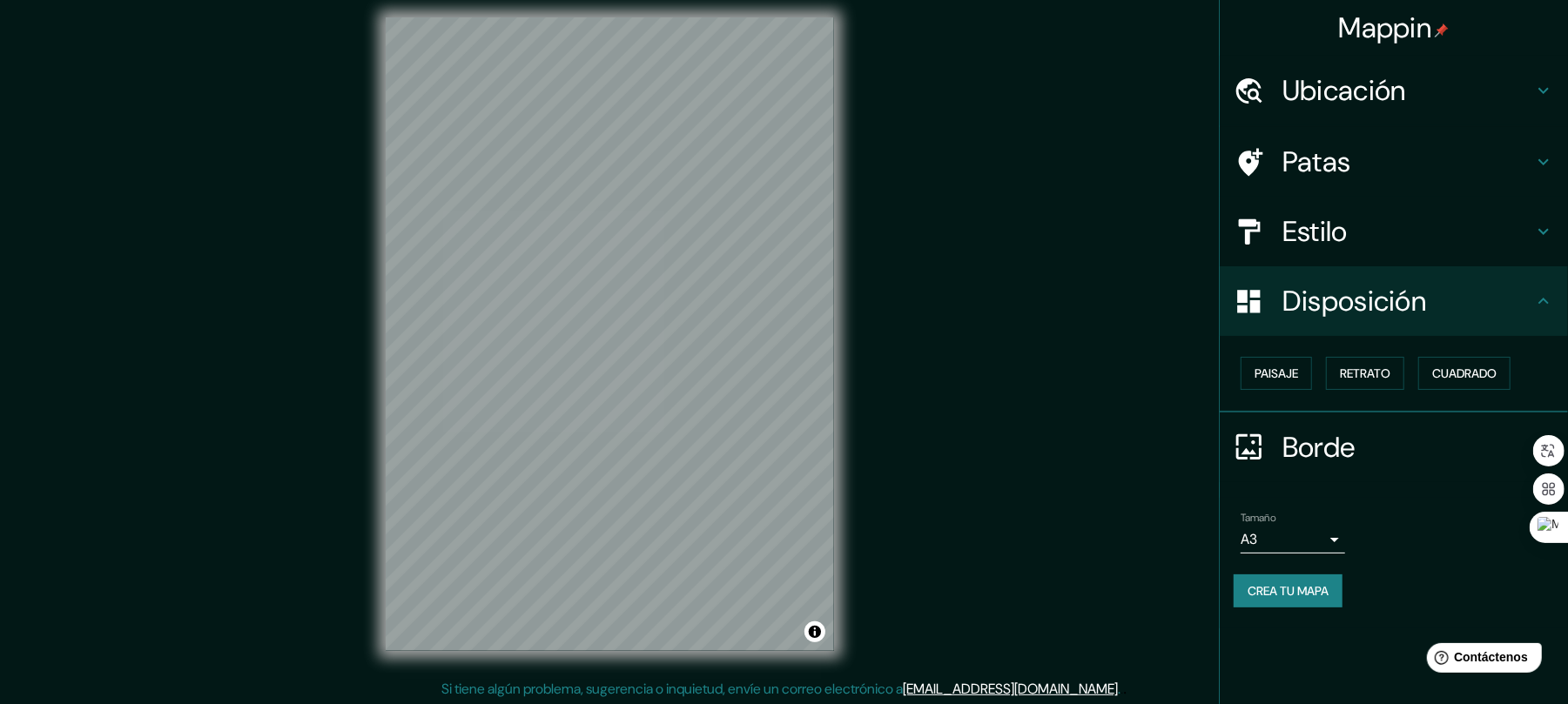
scroll to position [12, 0]
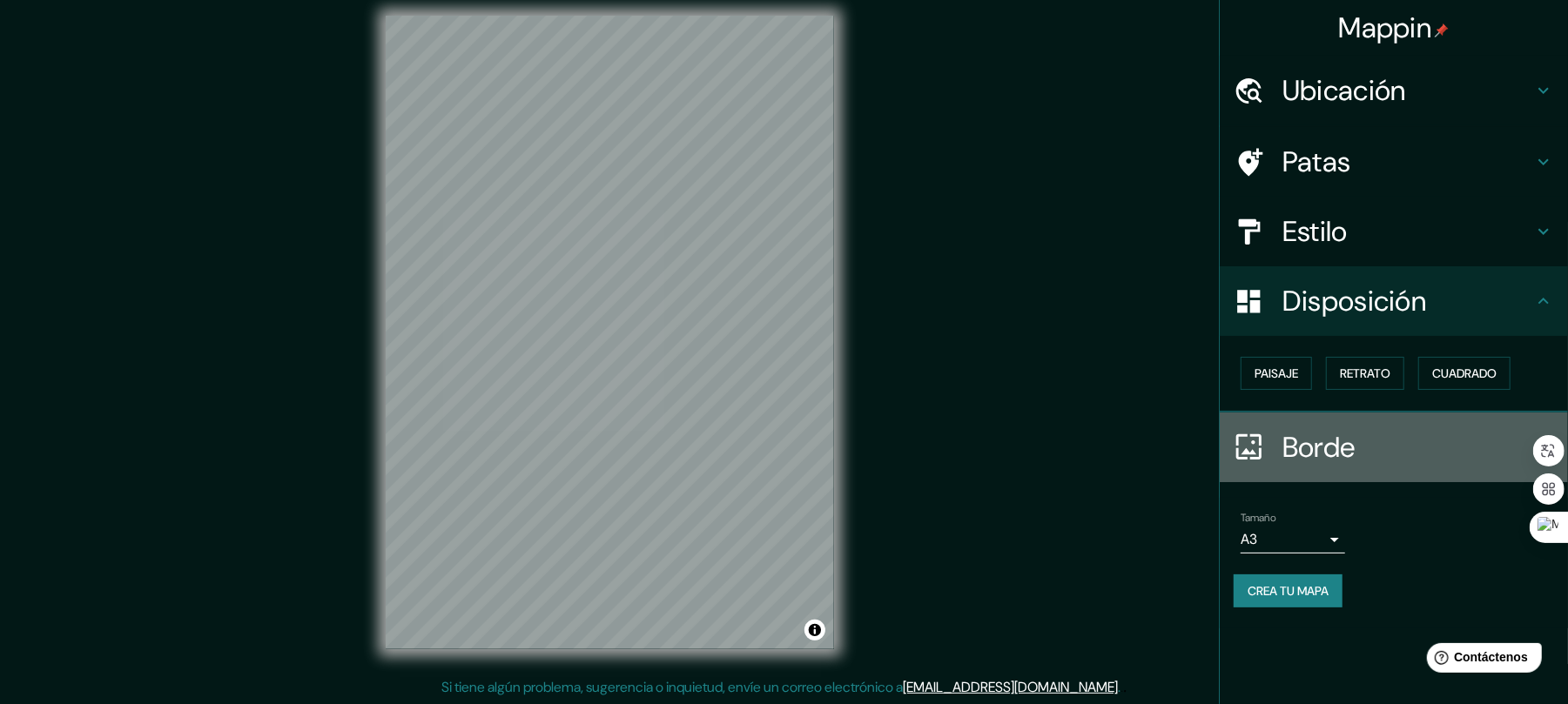
click at [1332, 436] on font "Borde" at bounding box center [1319, 447] width 73 height 36
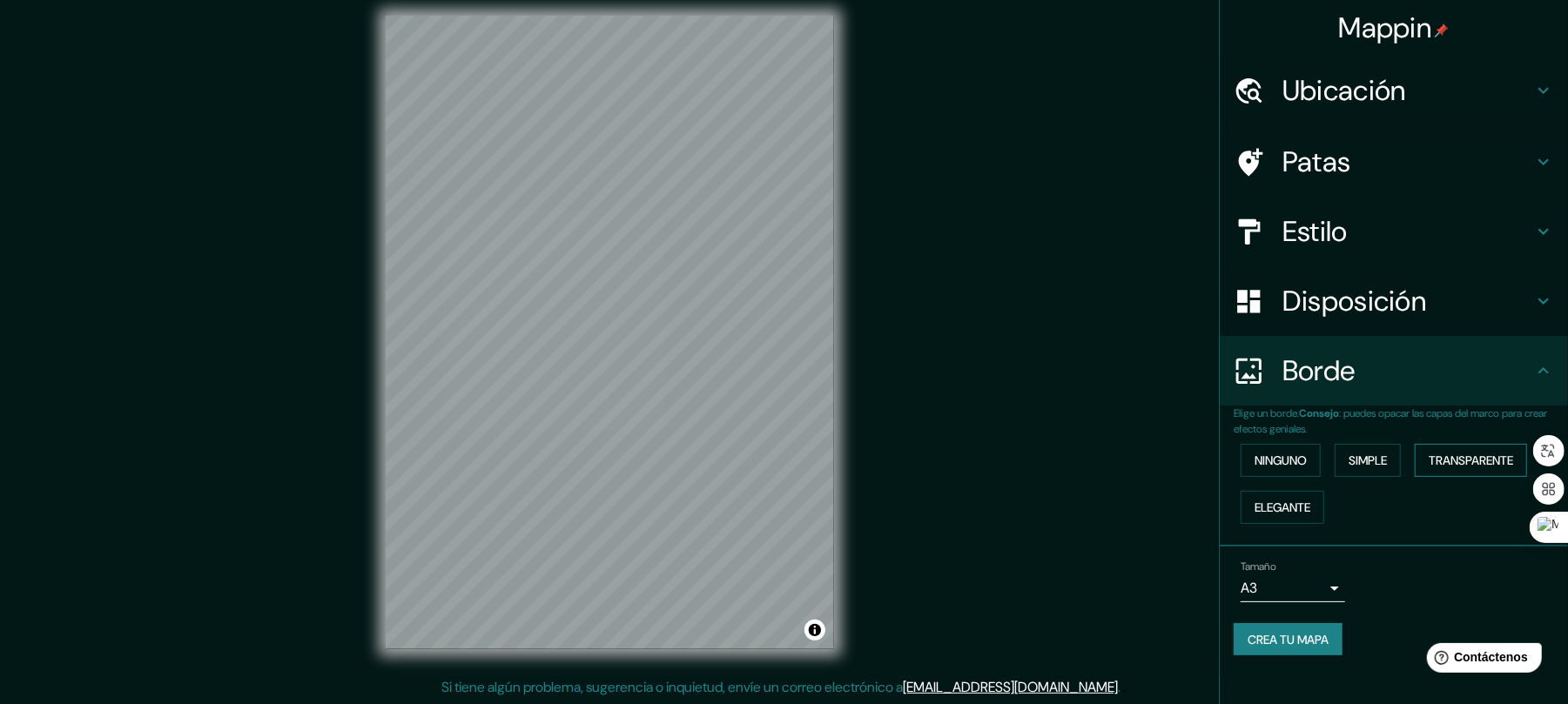
click at [1481, 461] on font "Transparente" at bounding box center [1471, 461] width 85 height 16
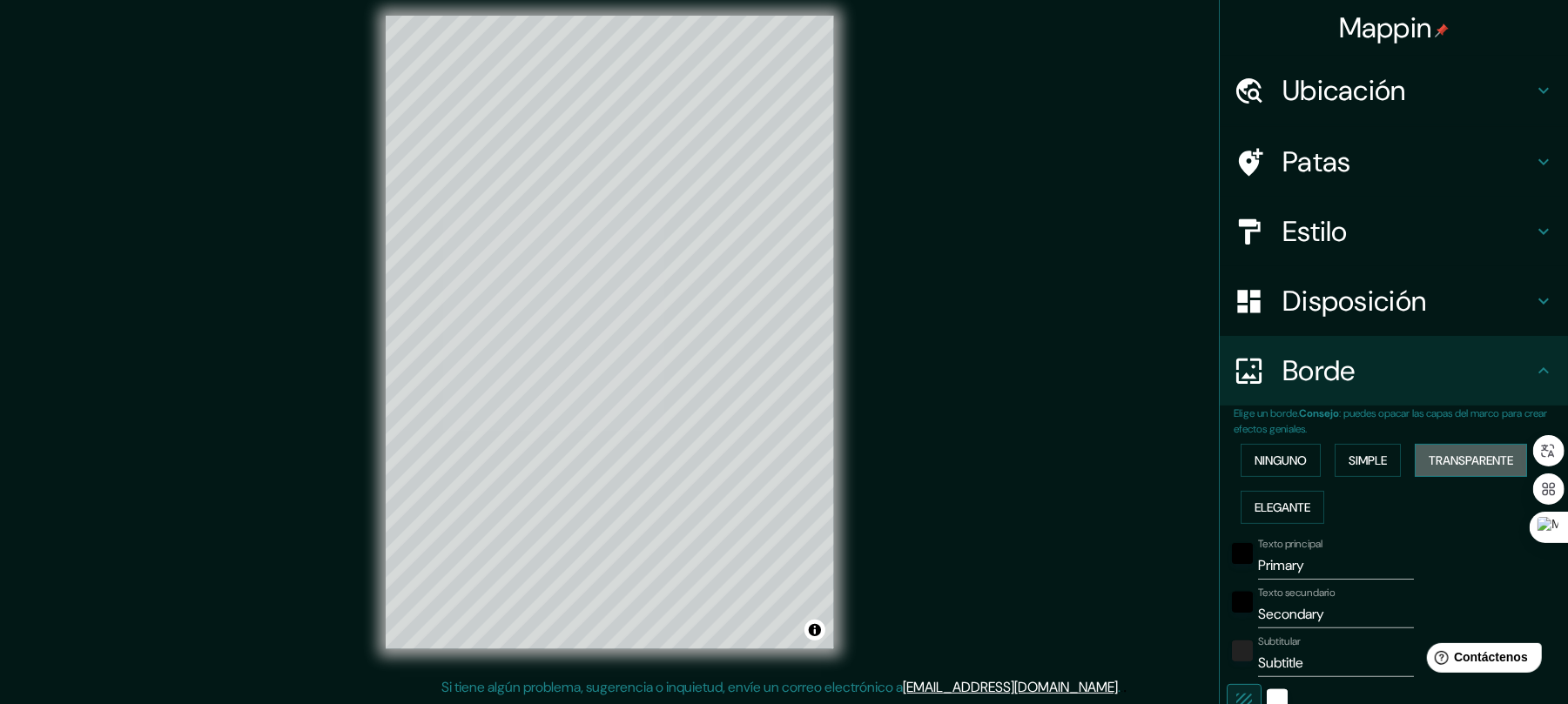
click at [1475, 453] on font "Transparente" at bounding box center [1471, 461] width 85 height 16
type input "247"
type input "41"
click at [1267, 496] on font "Elegante" at bounding box center [1282, 508] width 56 height 23
click at [1272, 468] on font "Ninguno" at bounding box center [1280, 461] width 52 height 23
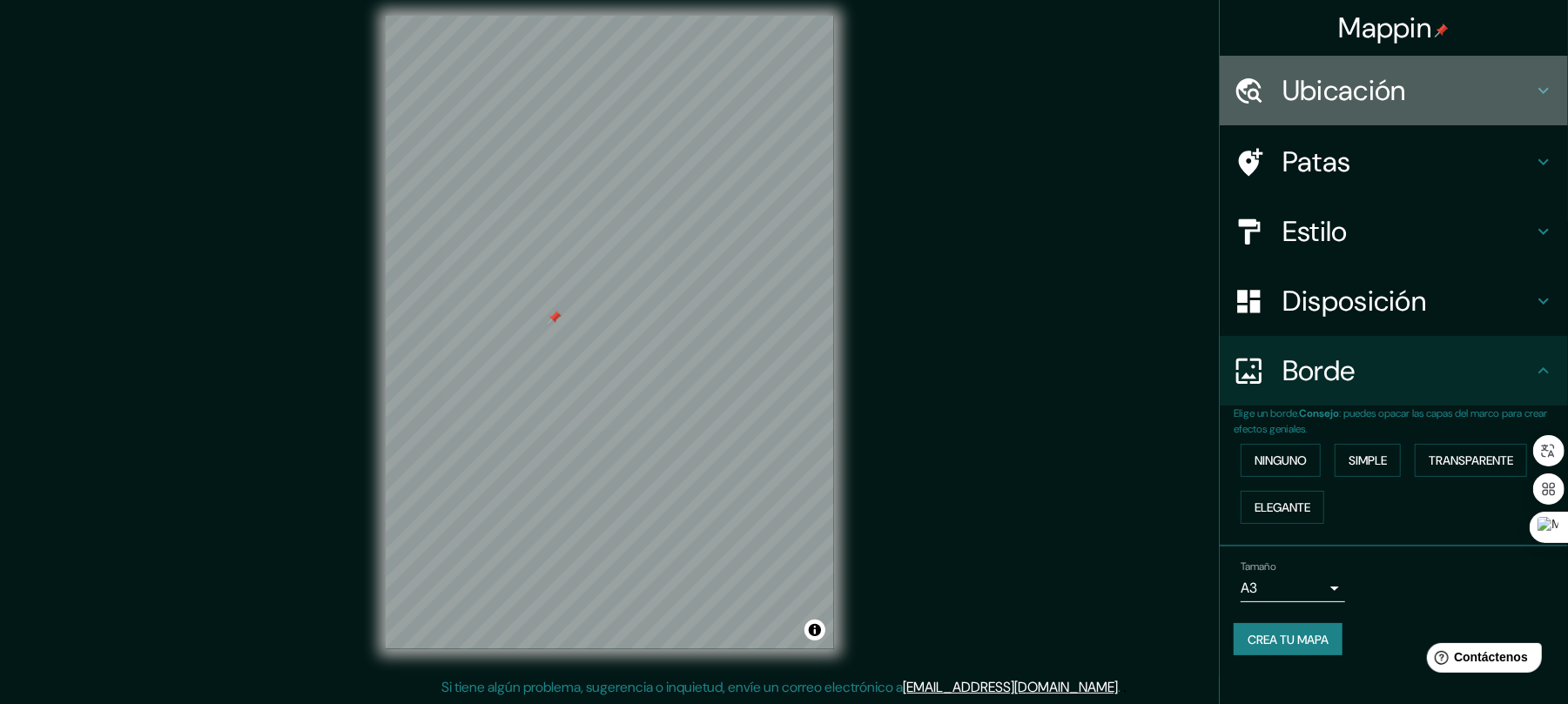
click at [1550, 94] on icon at bounding box center [1543, 91] width 21 height 21
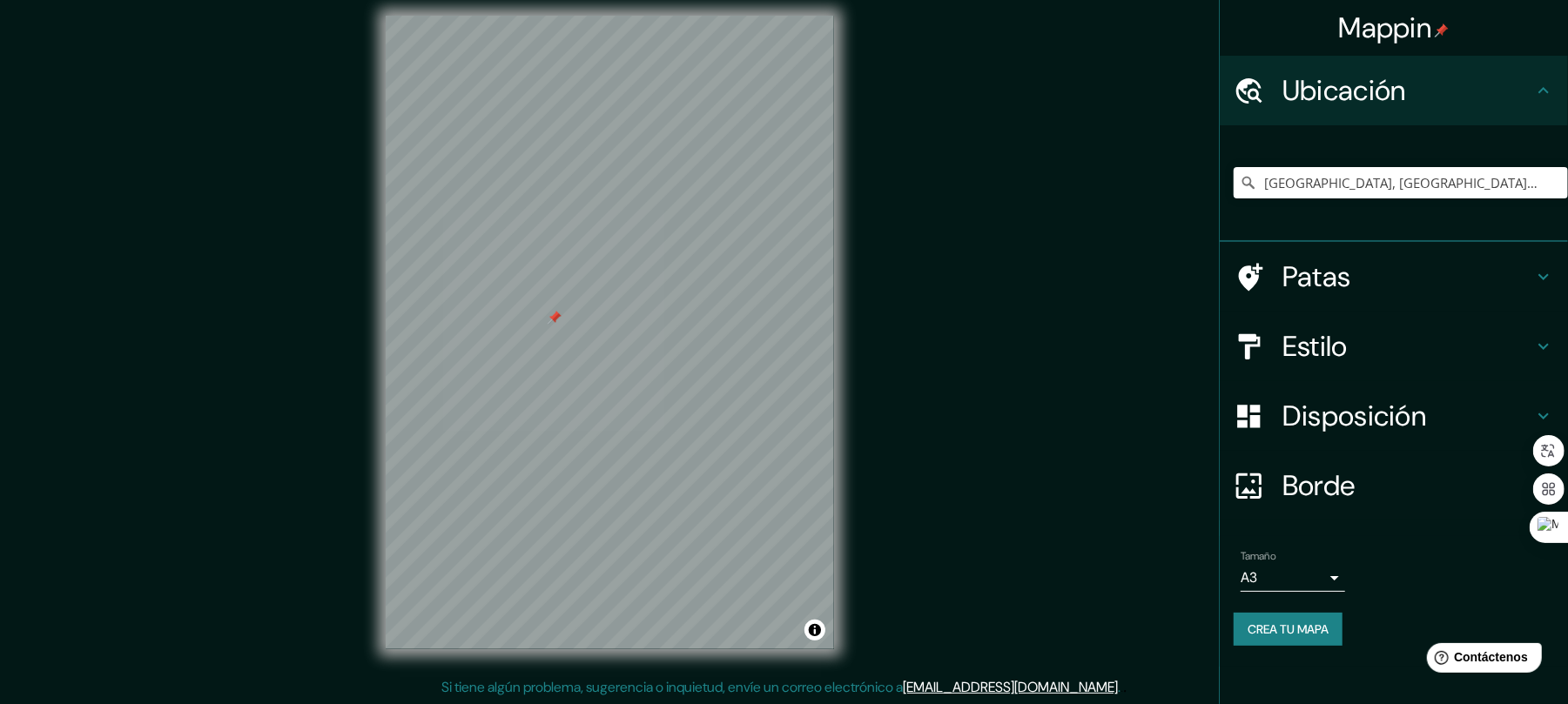
click at [1550, 94] on icon at bounding box center [1543, 91] width 21 height 21
click at [1541, 270] on icon at bounding box center [1543, 277] width 21 height 21
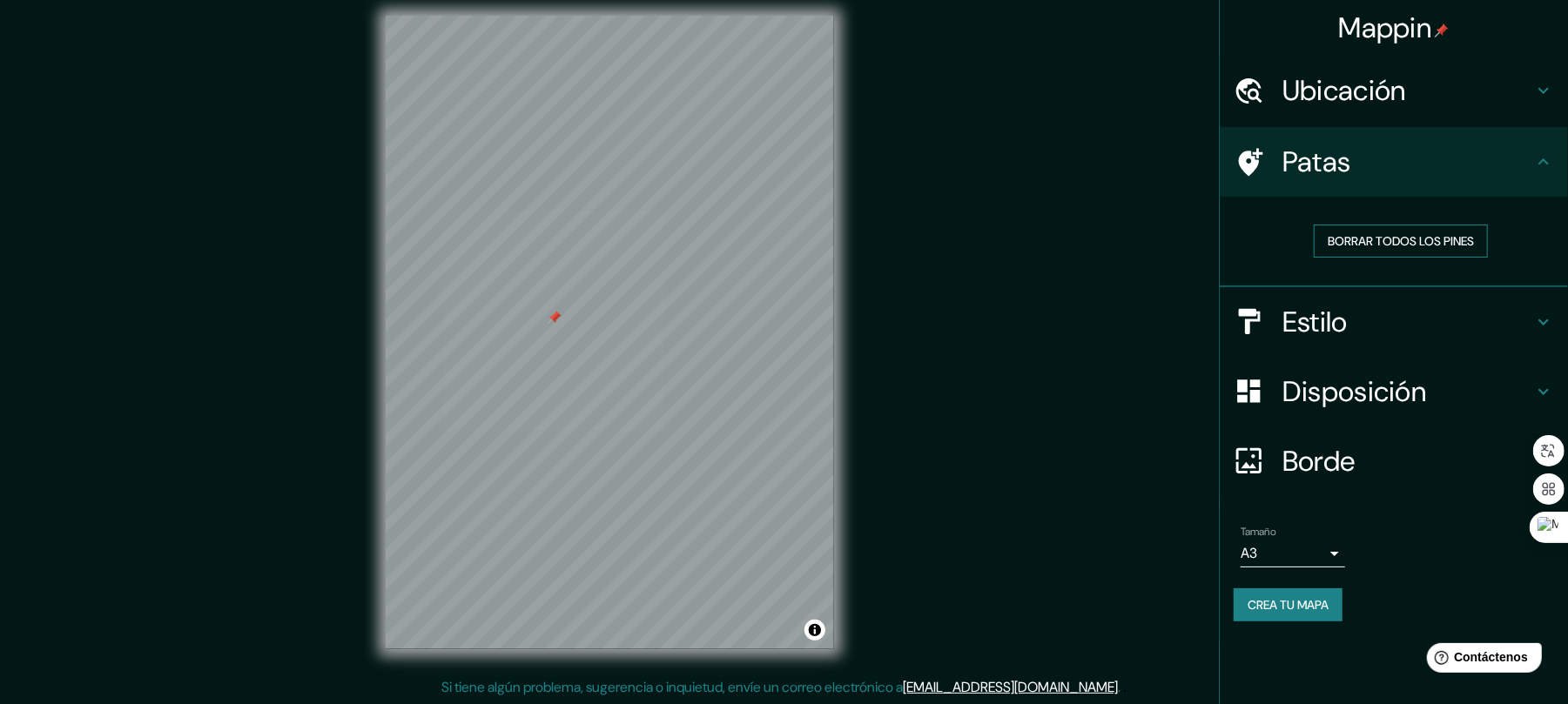
click at [1462, 244] on font "Borrar todos los pines" at bounding box center [1401, 241] width 146 height 16
click at [1408, 246] on font "Borrar todos los pines" at bounding box center [1401, 241] width 146 height 16
click at [1407, 246] on font "Borrar todos los pines" at bounding box center [1401, 241] width 146 height 16
click at [1512, 308] on h4 "Estilo" at bounding box center [1408, 322] width 250 height 35
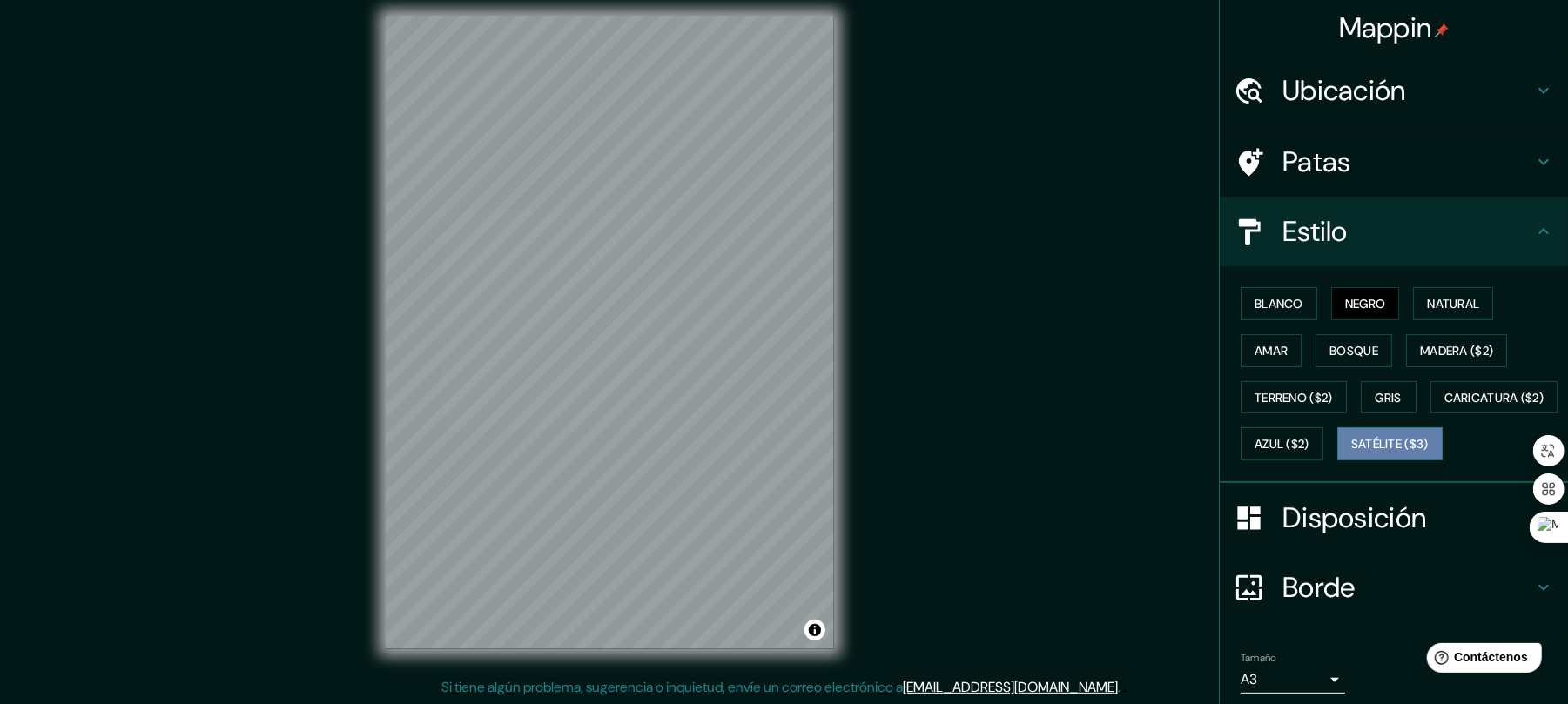
click at [1351, 453] on font "Satélite ($3)" at bounding box center [1390, 445] width 78 height 16
click at [1445, 405] on font "Caricatura ($2)" at bounding box center [1495, 397] width 100 height 16
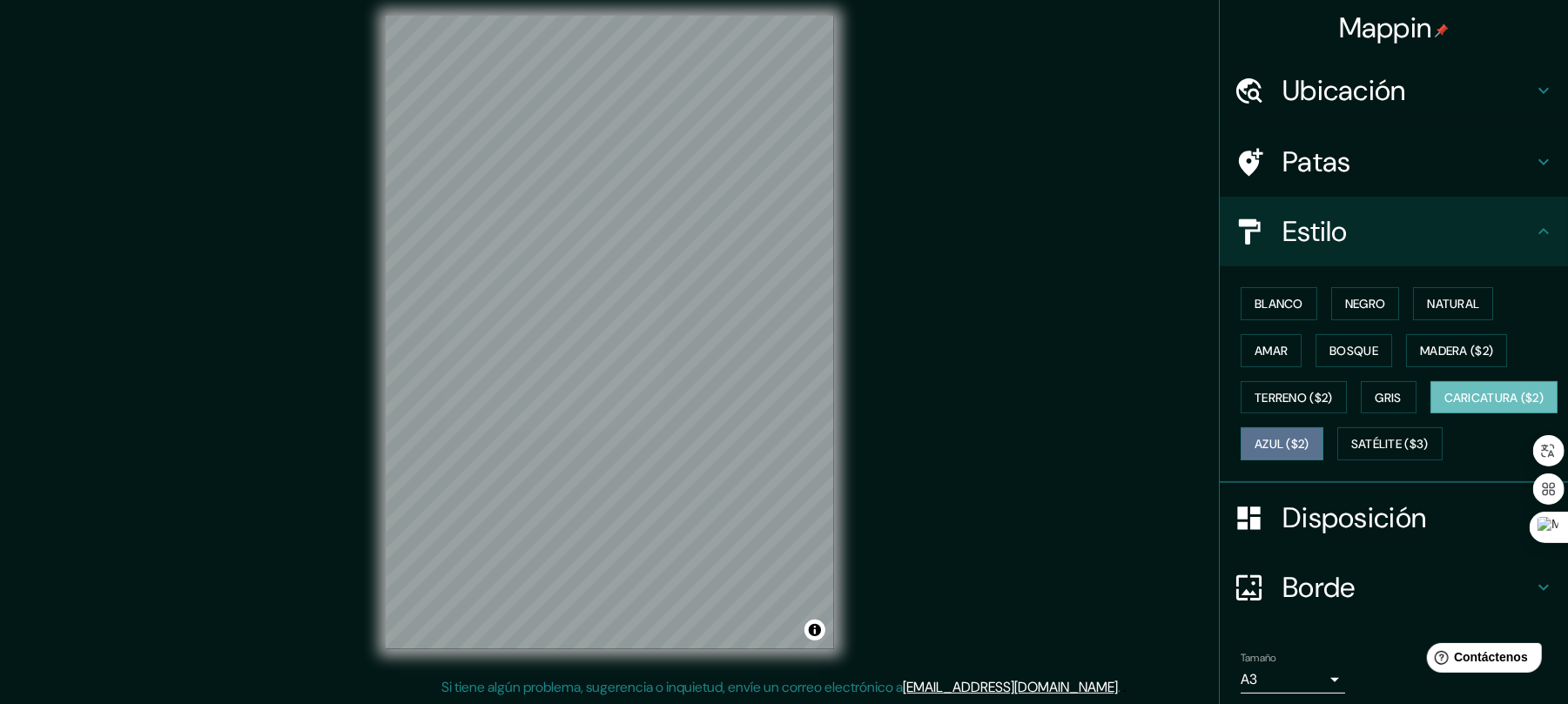
click at [1310, 439] on font "Azul ($2)" at bounding box center [1282, 445] width 55 height 16
click at [1376, 387] on font "Gris" at bounding box center [1389, 398] width 26 height 23
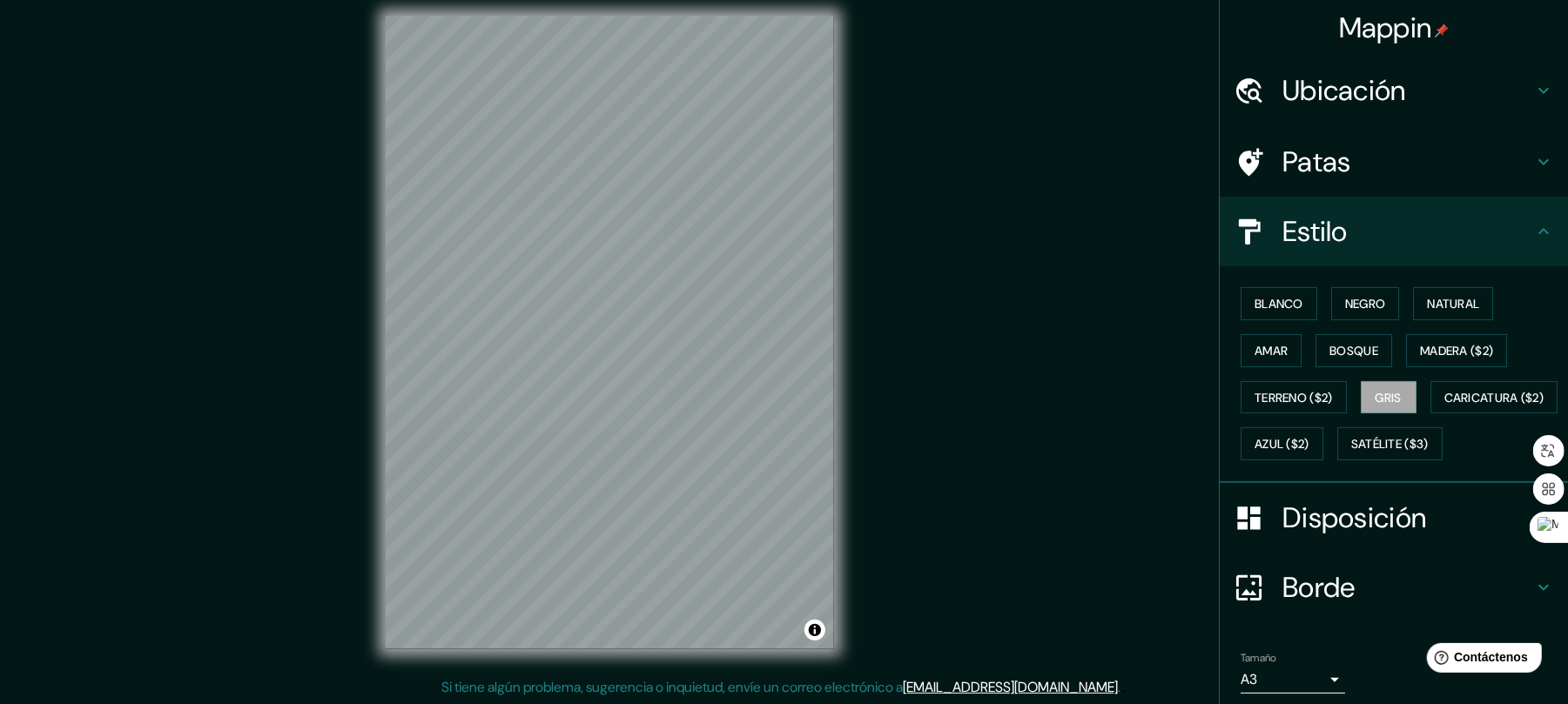
scroll to position [107, 0]
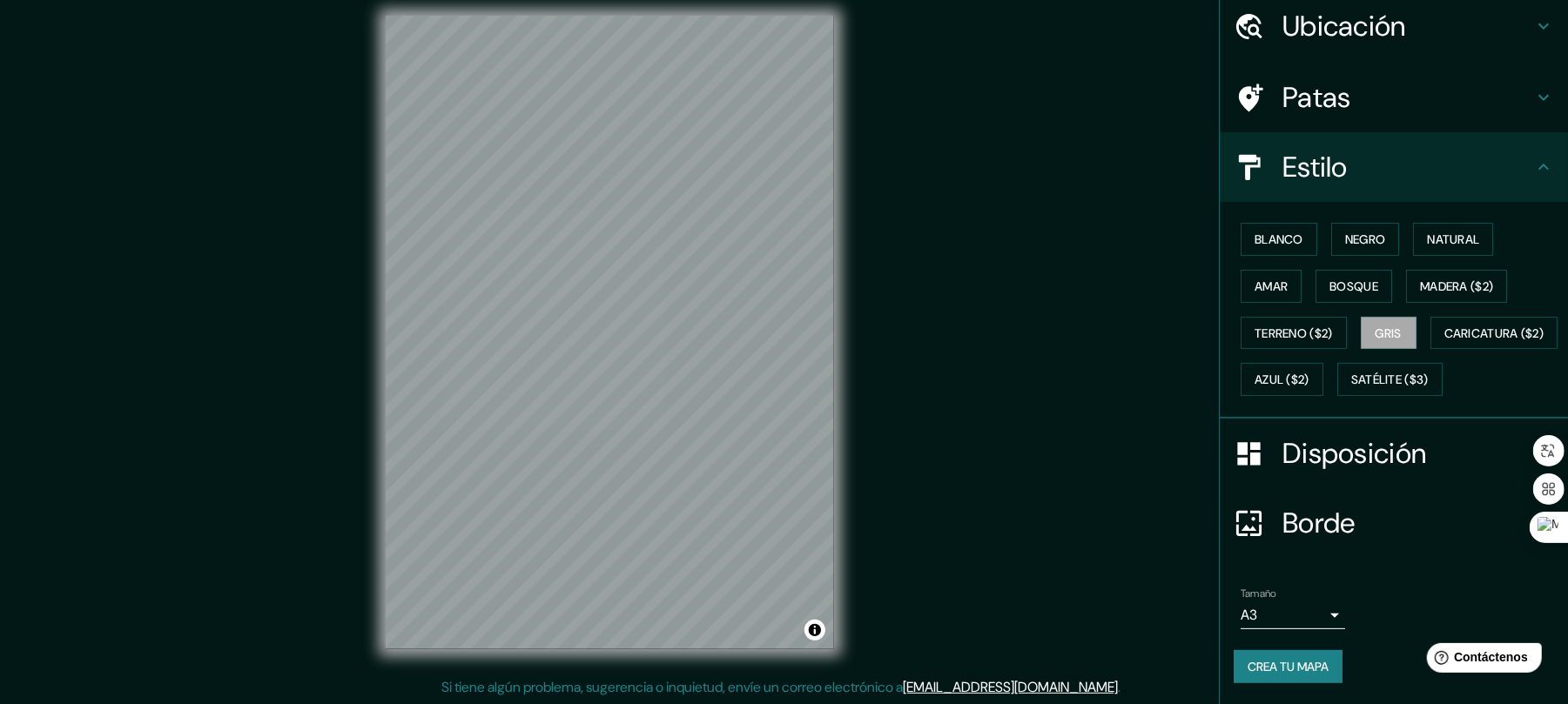
click at [1273, 670] on font "Crea tu mapa" at bounding box center [1288, 667] width 81 height 16
click at [1300, 620] on body "Mappin Ubicación [GEOGRAPHIC_DATA], [GEOGRAPHIC_DATA], [GEOGRAPHIC_DATA] Patas …" at bounding box center [784, 339] width 1568 height 704
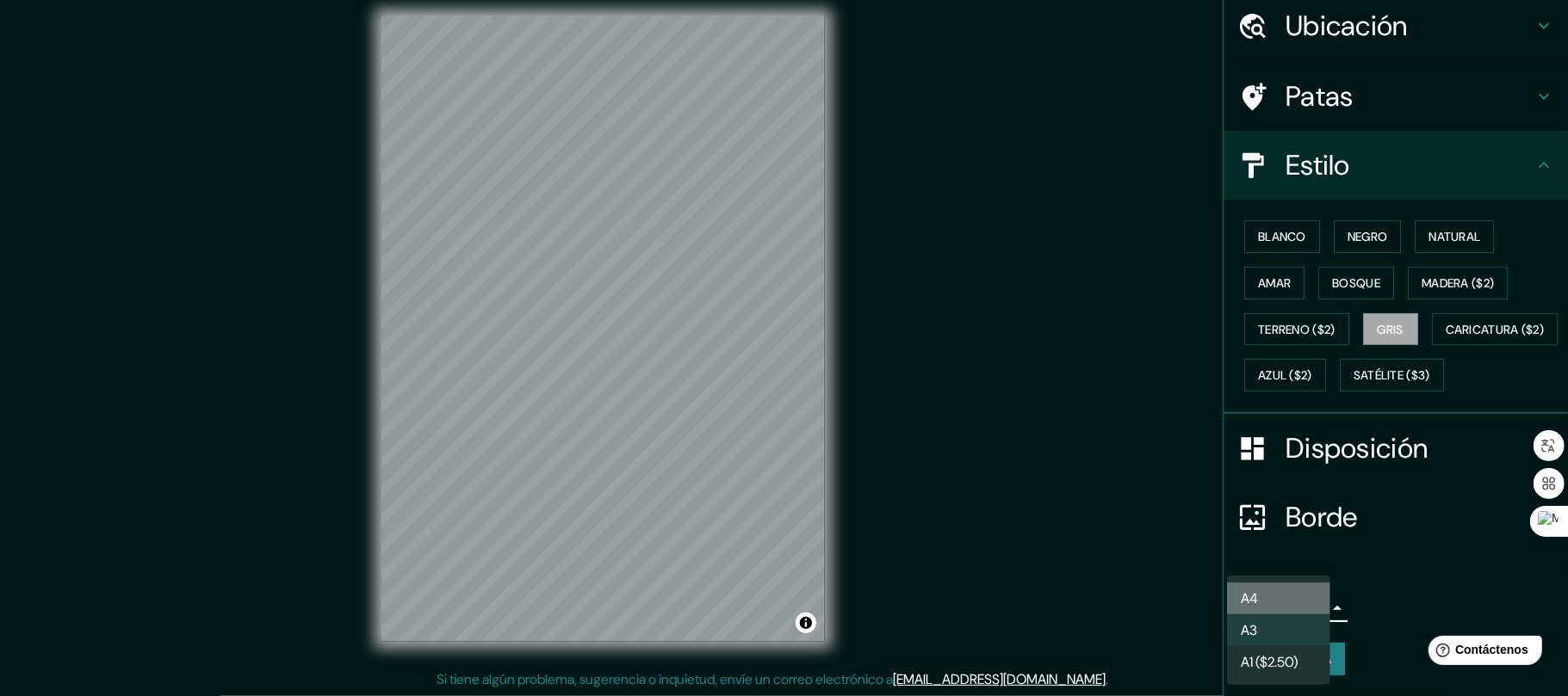
click at [1286, 599] on li "A4" at bounding box center [1278, 598] width 104 height 32
type input "single"
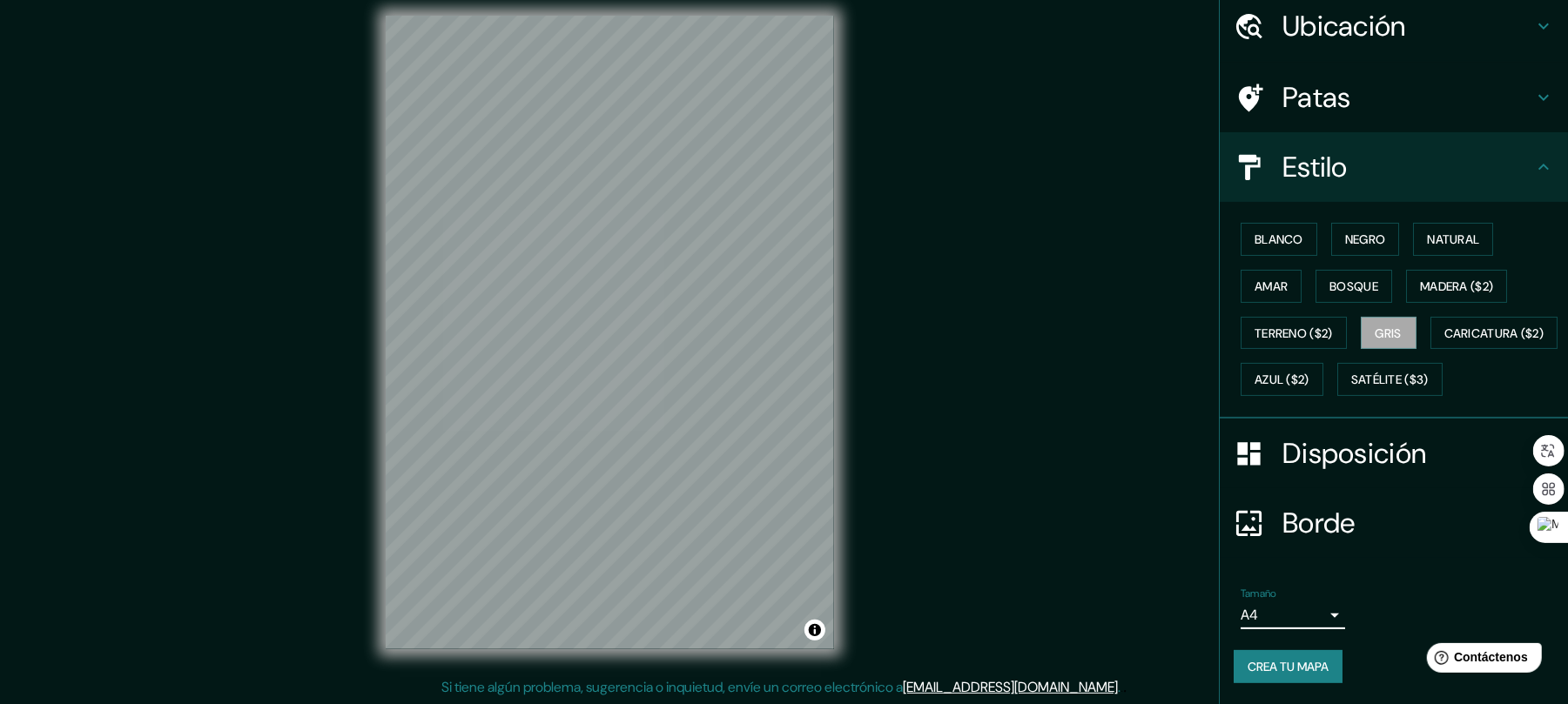
click at [1261, 665] on font "Crea tu mapa" at bounding box center [1288, 667] width 81 height 16
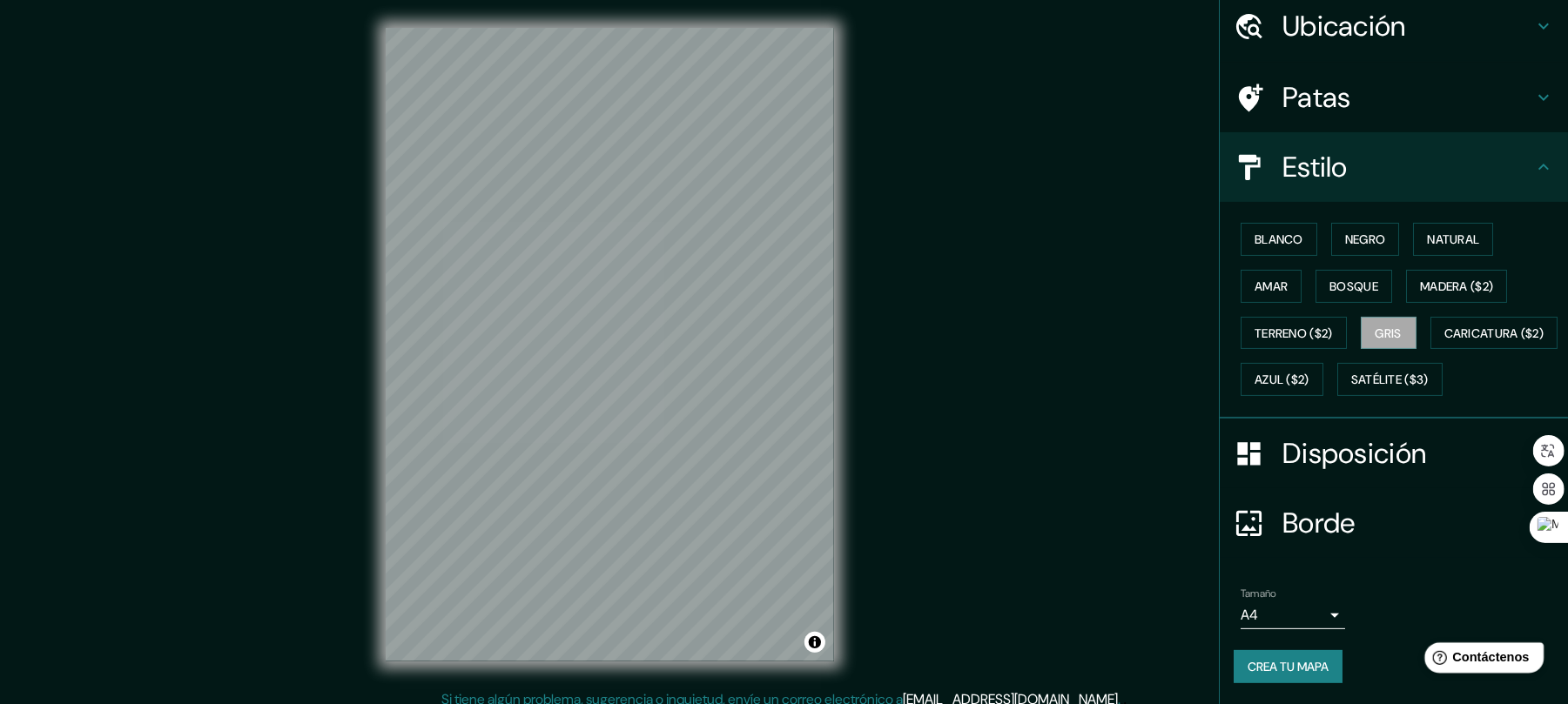
click at [1490, 656] on font "Contáctenos" at bounding box center [1490, 656] width 77 height 15
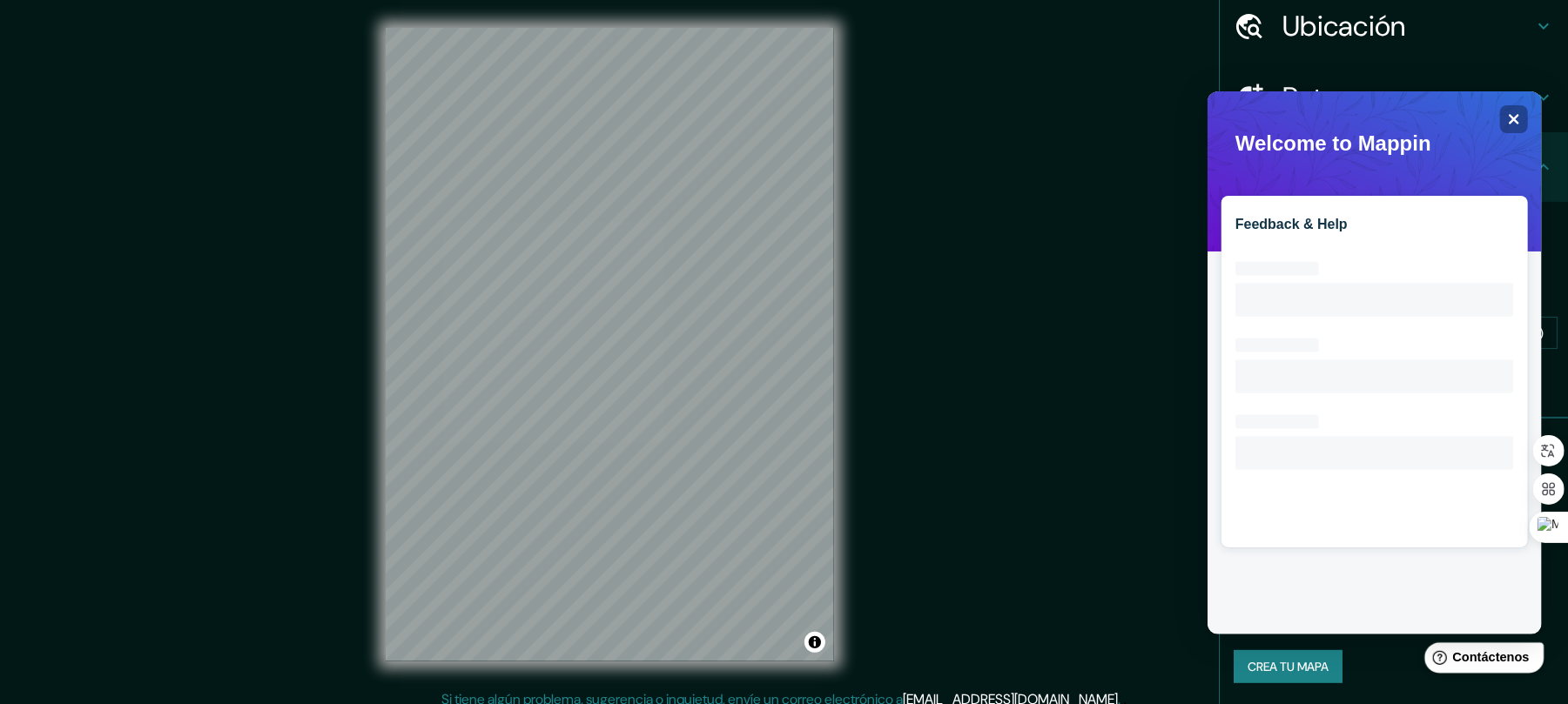
scroll to position [0, 0]
click at [1520, 116] on div "Close" at bounding box center [1513, 119] width 28 height 28
